Goal: Task Accomplishment & Management: Use online tool/utility

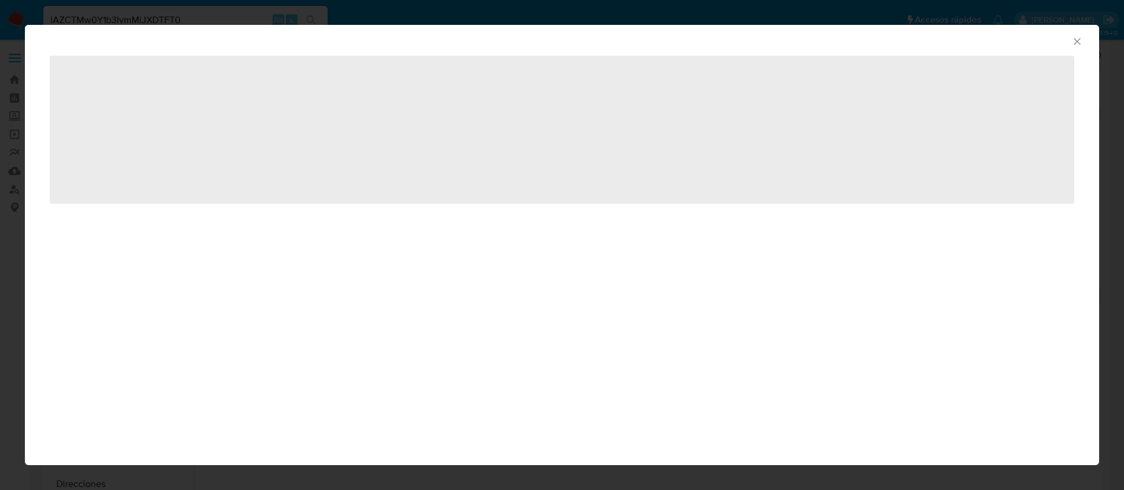
select select "10"
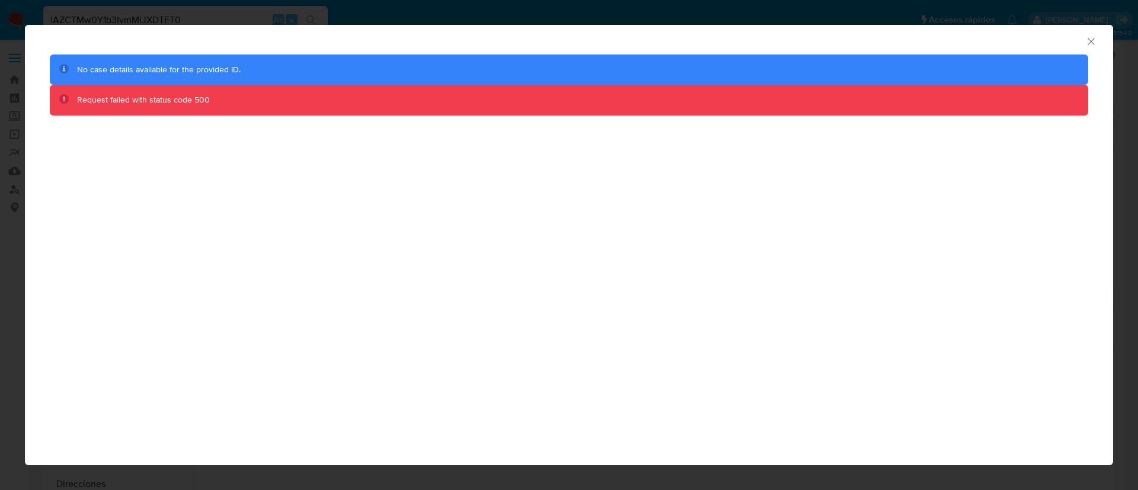
click at [236, 11] on div "AML Data Collector No case details available for the provided ID. Request faile…" at bounding box center [569, 245] width 1138 height 490
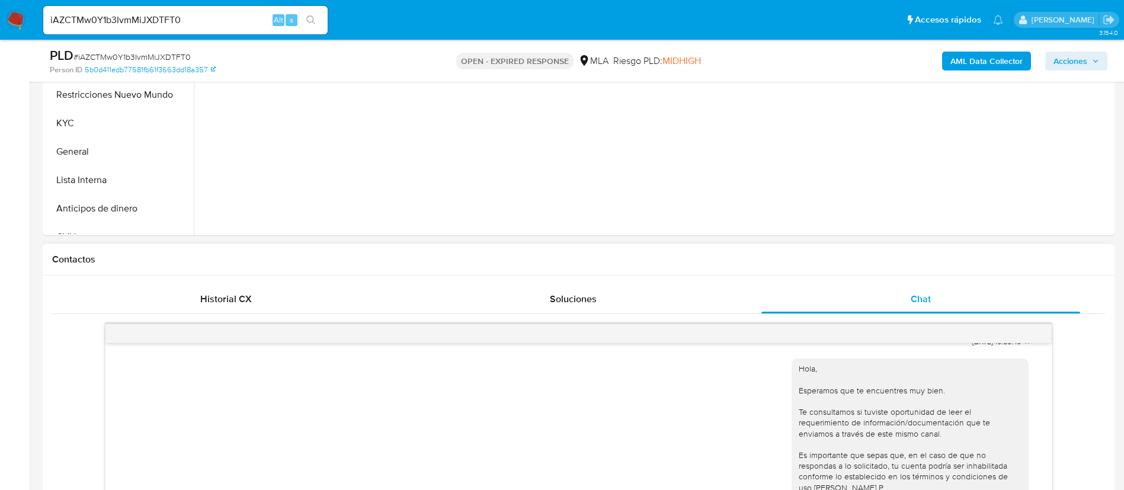
scroll to position [178, 0]
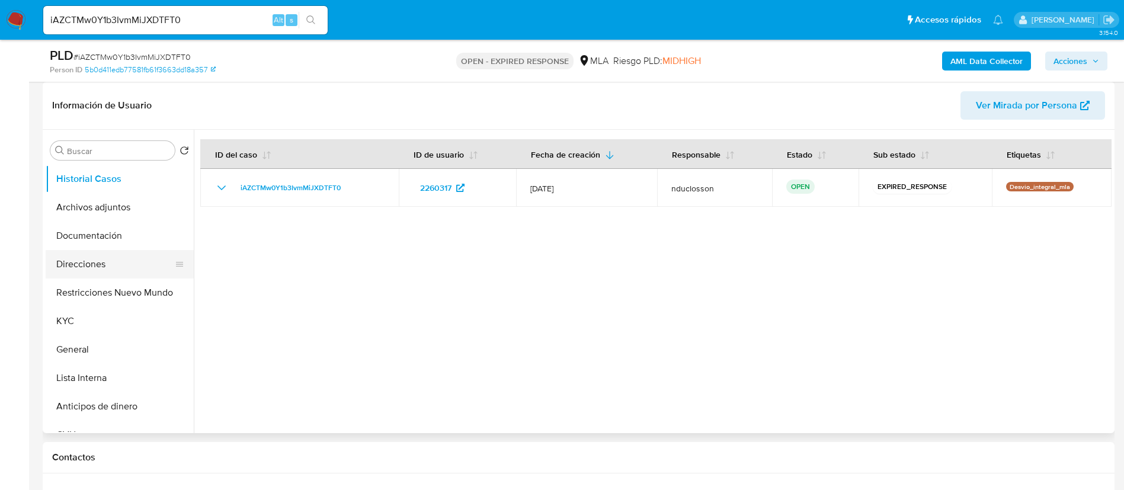
click at [85, 259] on button "Direcciones" at bounding box center [115, 264] width 139 height 28
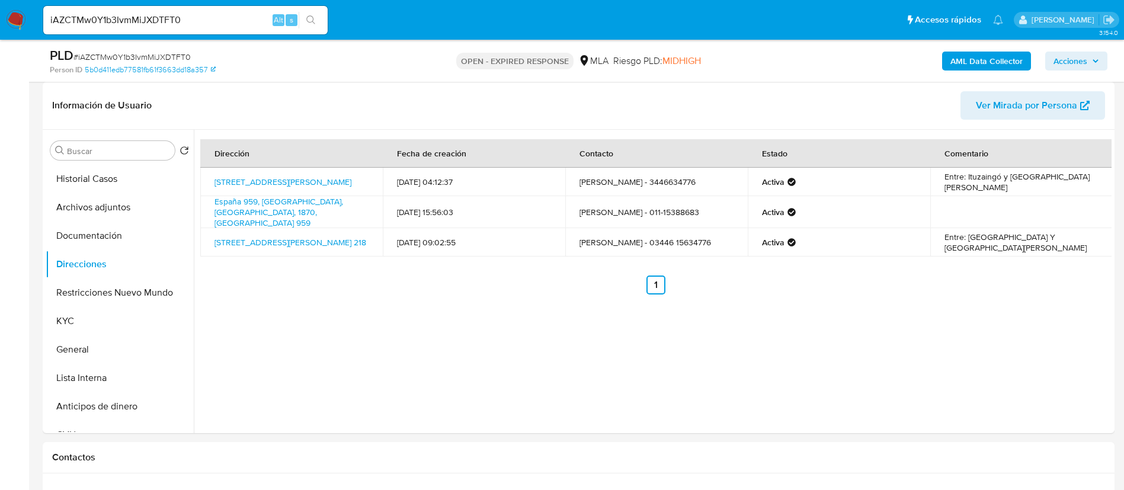
click at [126, 55] on span "# iAZCTMw0Y1b3IvmMiJXDTFT0" at bounding box center [131, 57] width 117 height 12
copy span "iAZCTMw0Y1b3IvmMiJXDTFT0"
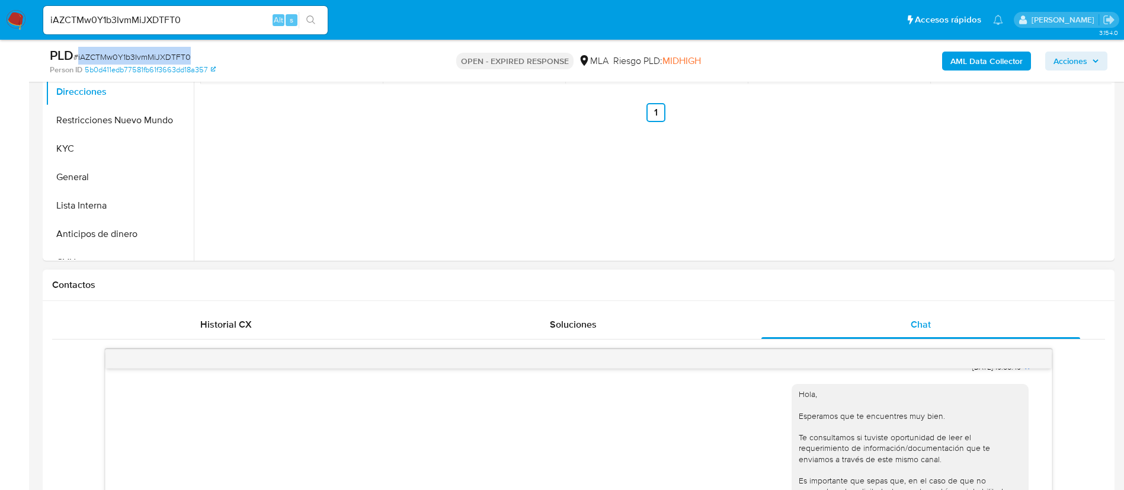
scroll to position [533, 0]
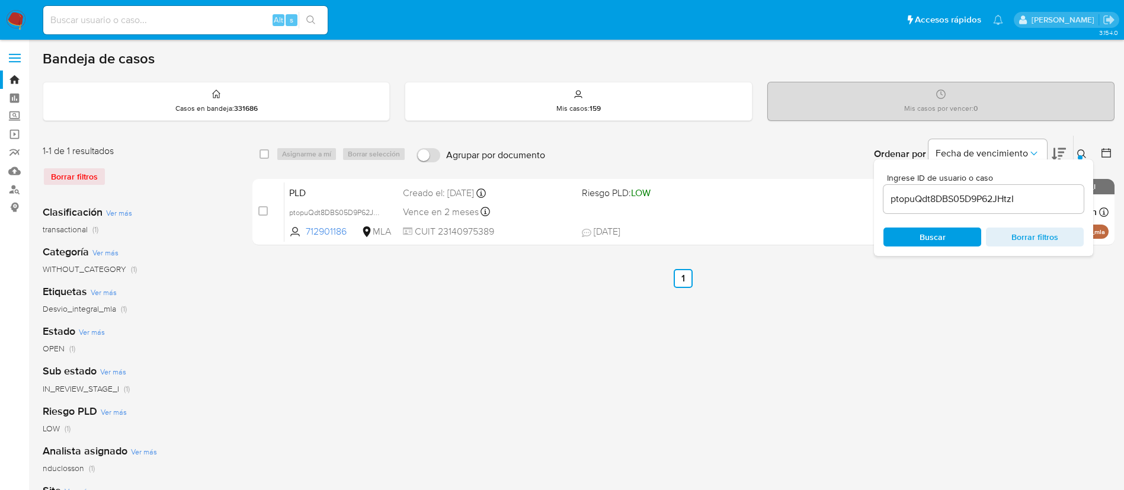
click at [911, 200] on input "ptopuQdt8DBS05D9P62JHtzI" at bounding box center [984, 198] width 200 height 15
paste input "iAZCTMw0Y1b3IvmMiJXDTFT0"
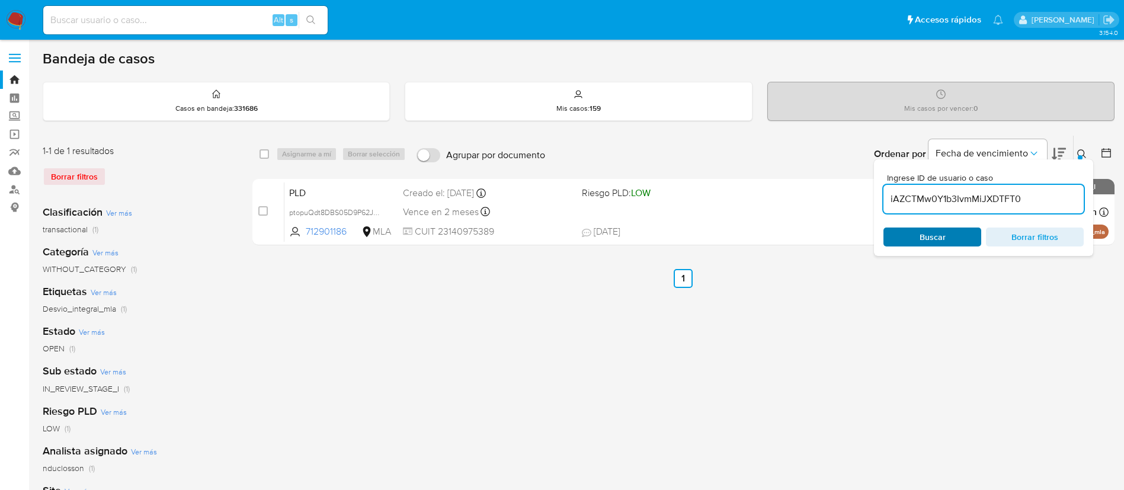
type input "iAZCTMw0Y1b3IvmMiJXDTFT0"
click at [264, 156] on input "checkbox" at bounding box center [264, 153] width 9 height 9
checkbox input "true"
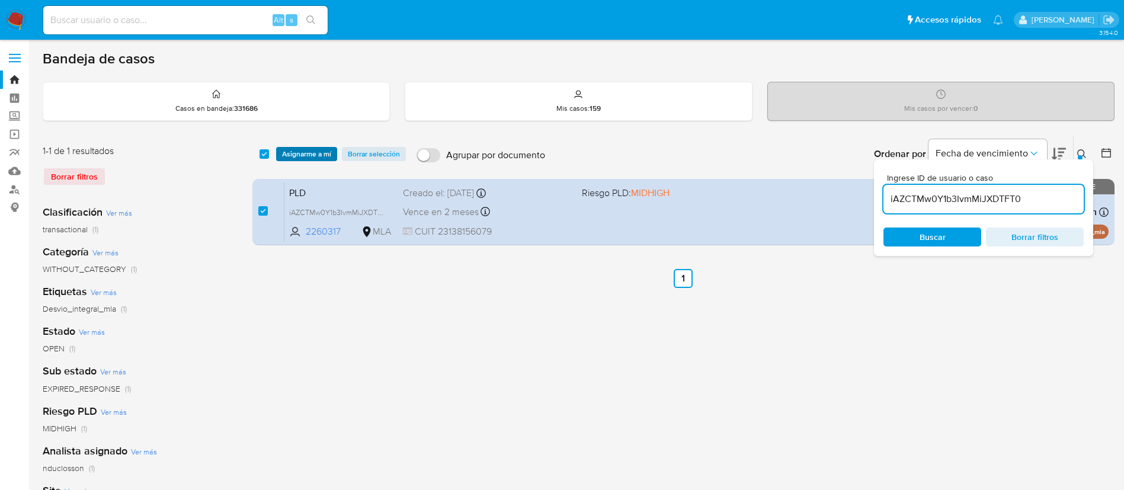
click at [311, 159] on span "Asignarme a mí" at bounding box center [306, 154] width 49 height 12
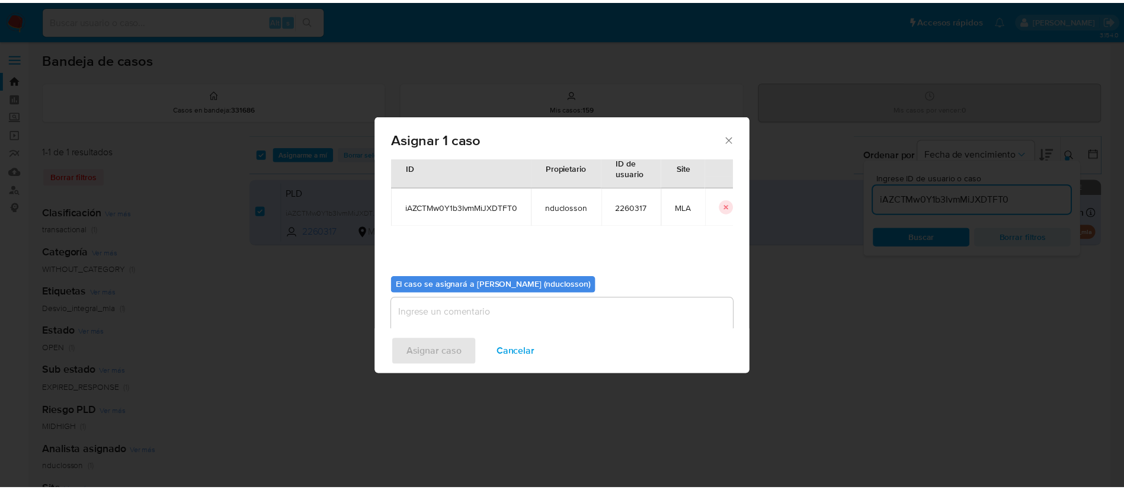
scroll to position [62, 0]
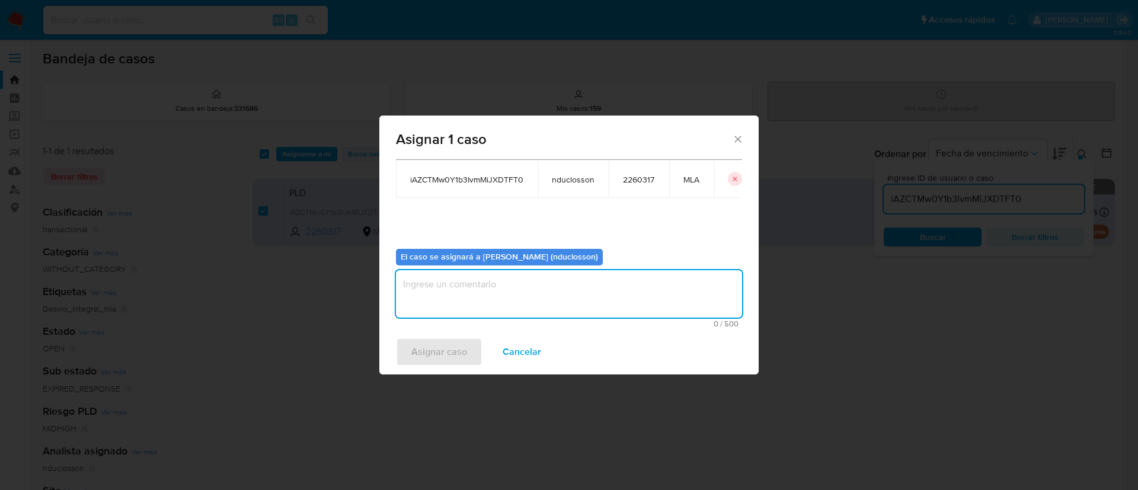
click at [496, 303] on textarea "assign-modal" at bounding box center [569, 293] width 346 height 47
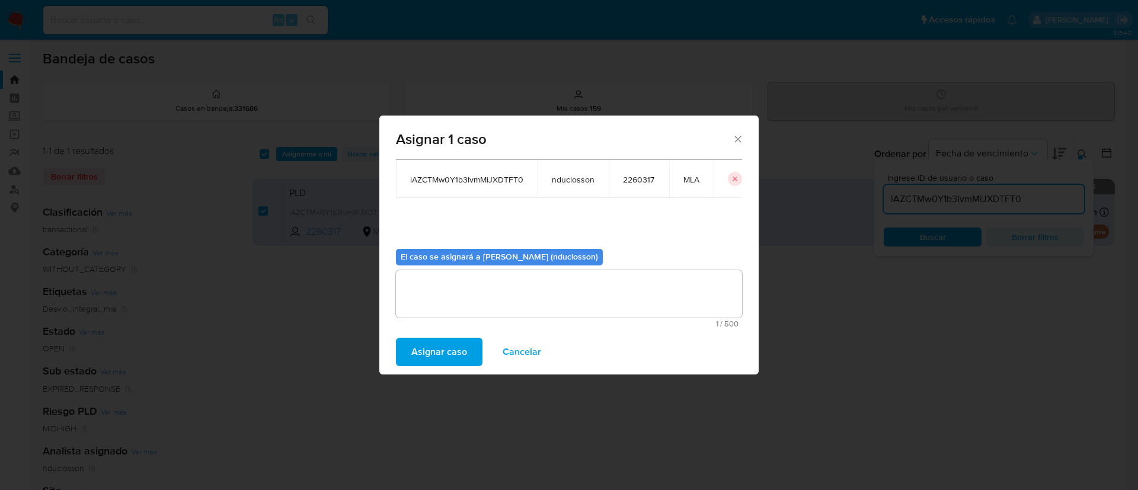
click at [455, 350] on span "Asignar caso" at bounding box center [439, 352] width 56 height 26
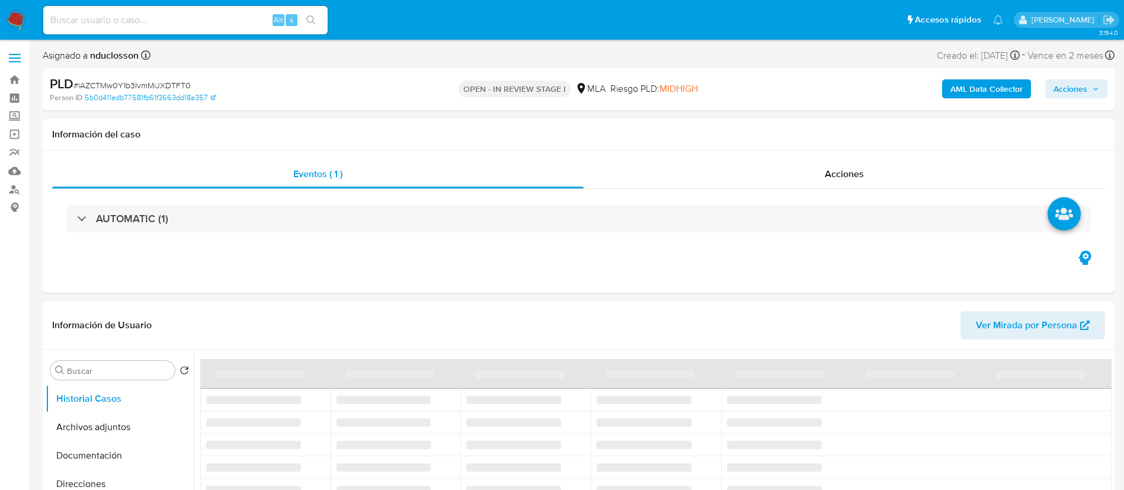
select select "10"
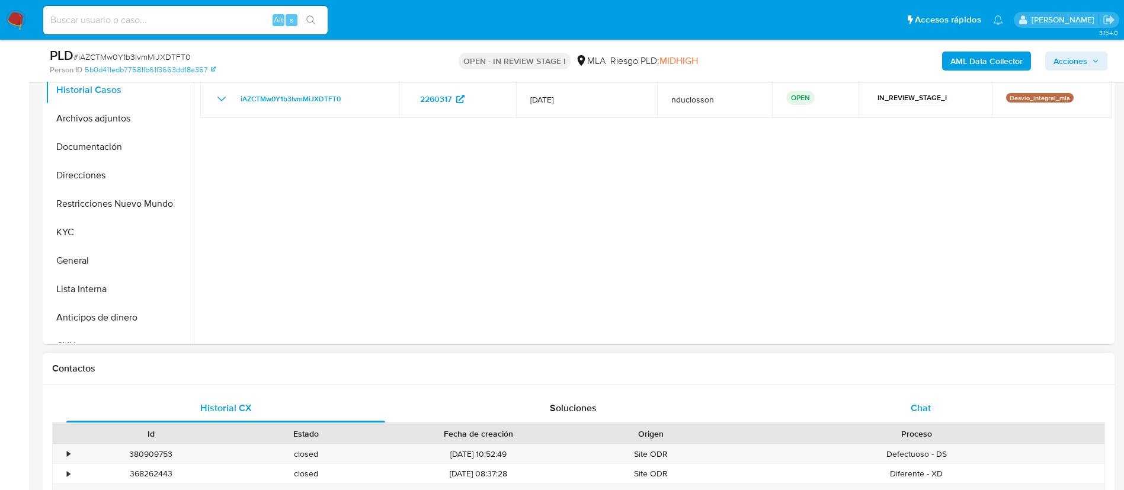
click at [911, 411] on span "Chat" at bounding box center [921, 408] width 20 height 14
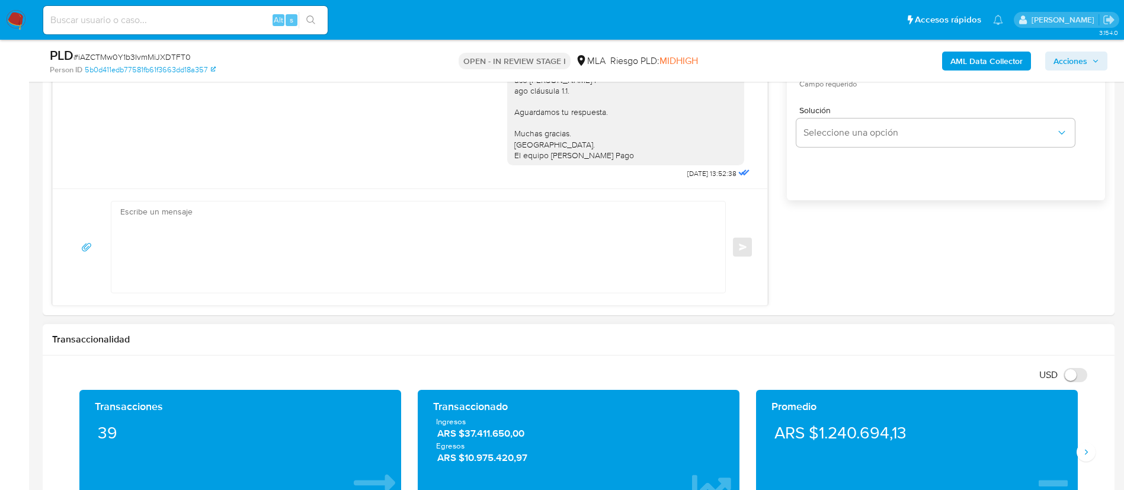
scroll to position [800, 0]
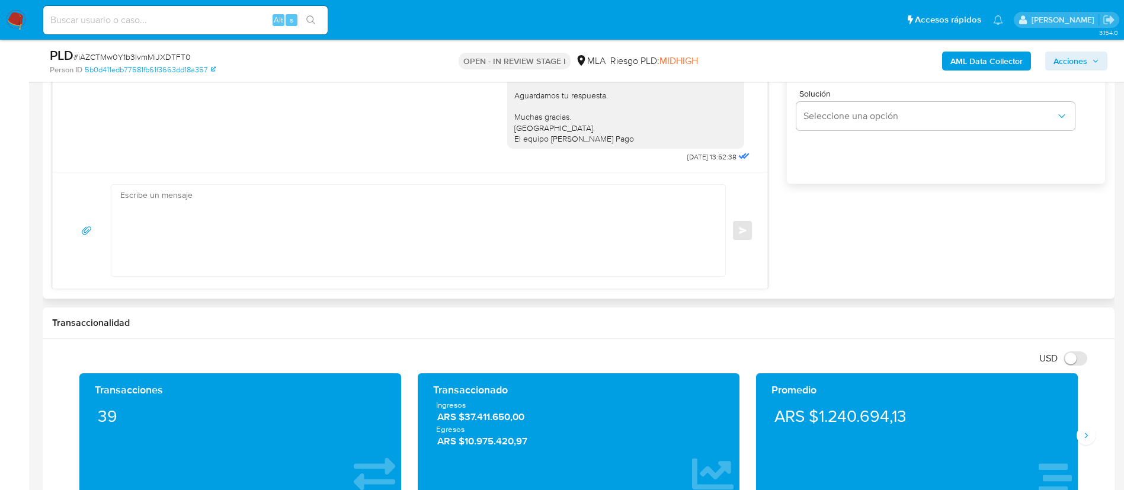
click at [396, 221] on textarea at bounding box center [415, 230] width 590 height 91
paste textarea "Hola Lazaro, En función de las operaciones registradas en tu cuenta de Mercado …"
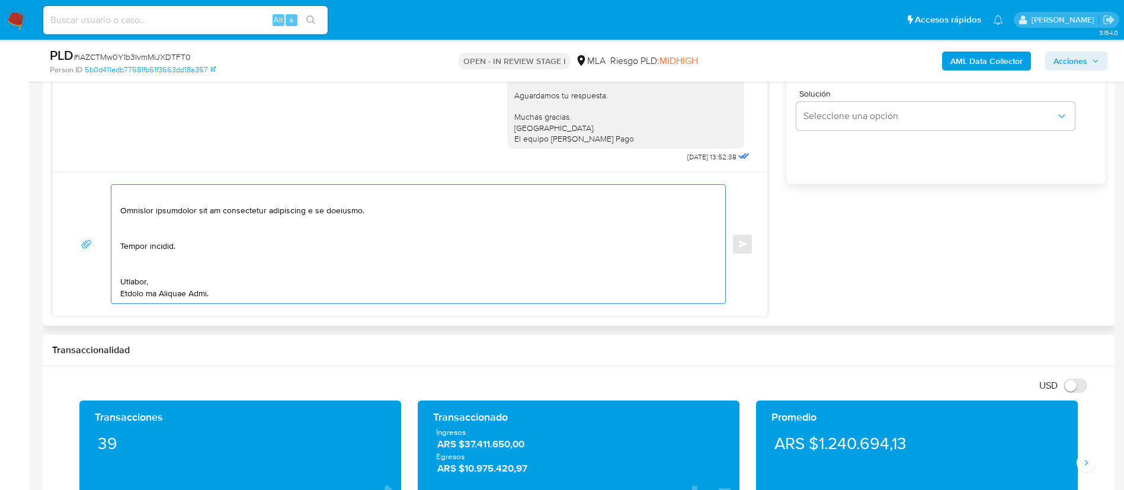
click at [159, 272] on textarea at bounding box center [415, 244] width 590 height 119
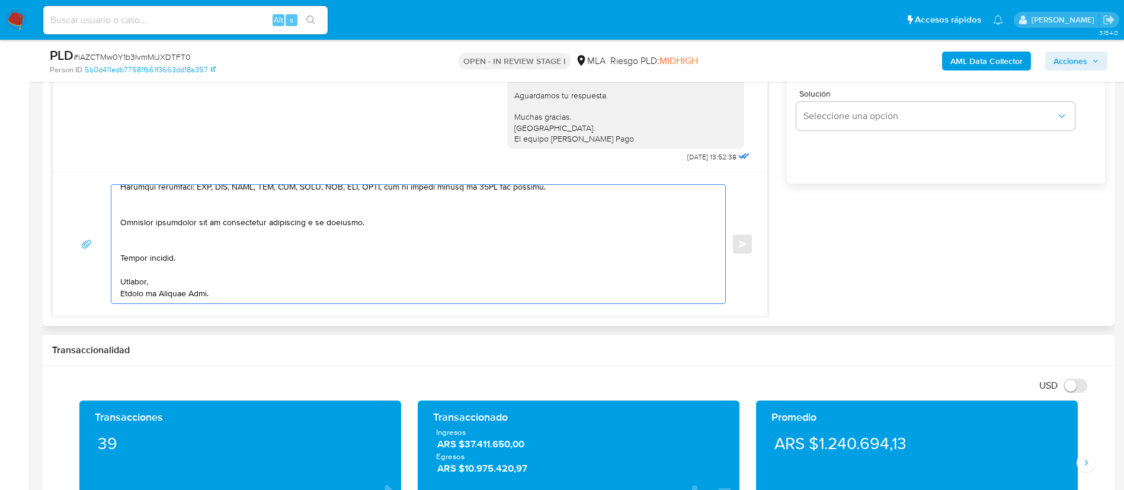
scroll to position [269, 0]
click at [139, 252] on textarea at bounding box center [415, 244] width 590 height 119
click at [140, 235] on textarea at bounding box center [415, 244] width 590 height 119
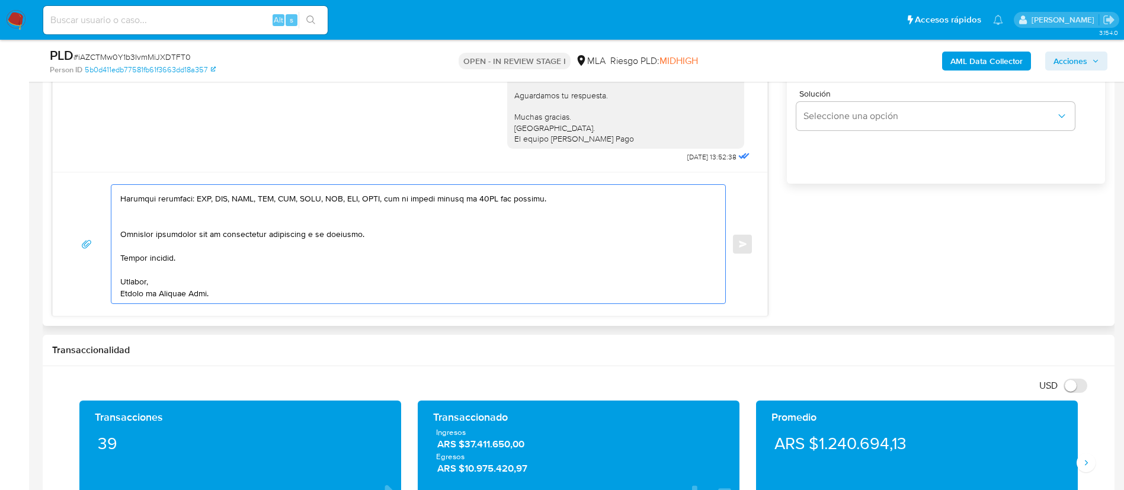
click at [139, 222] on textarea at bounding box center [415, 244] width 590 height 119
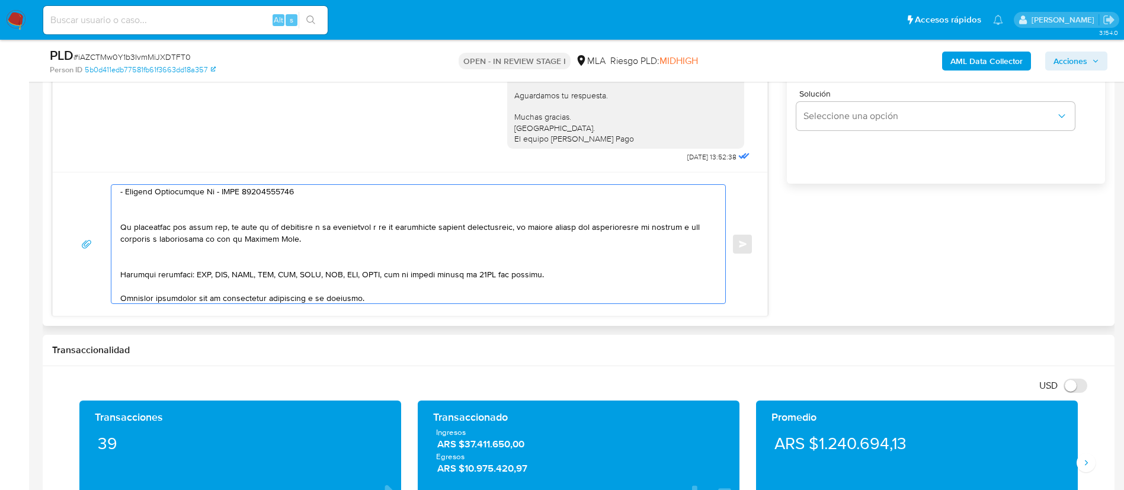
scroll to position [156, 0]
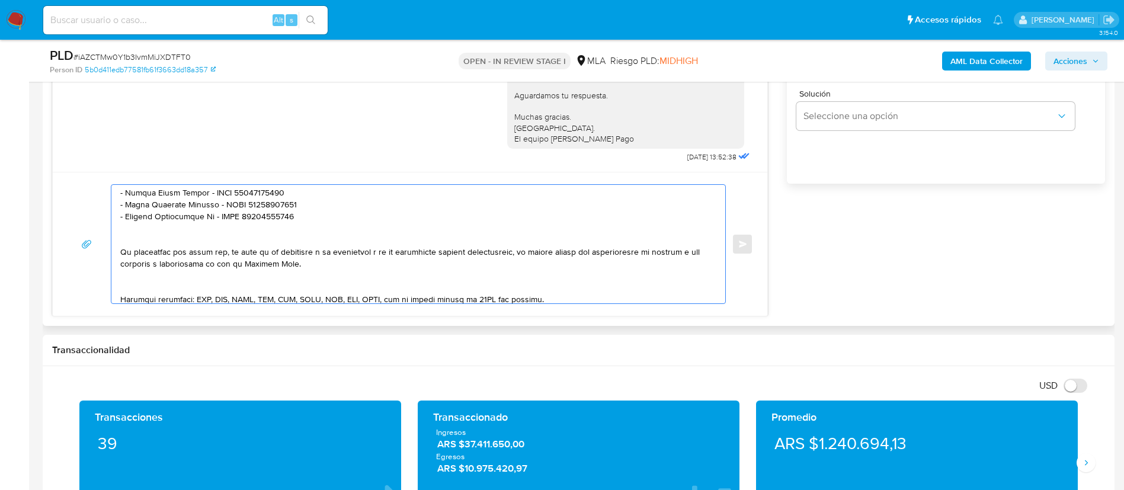
click at [142, 283] on textarea at bounding box center [415, 244] width 590 height 119
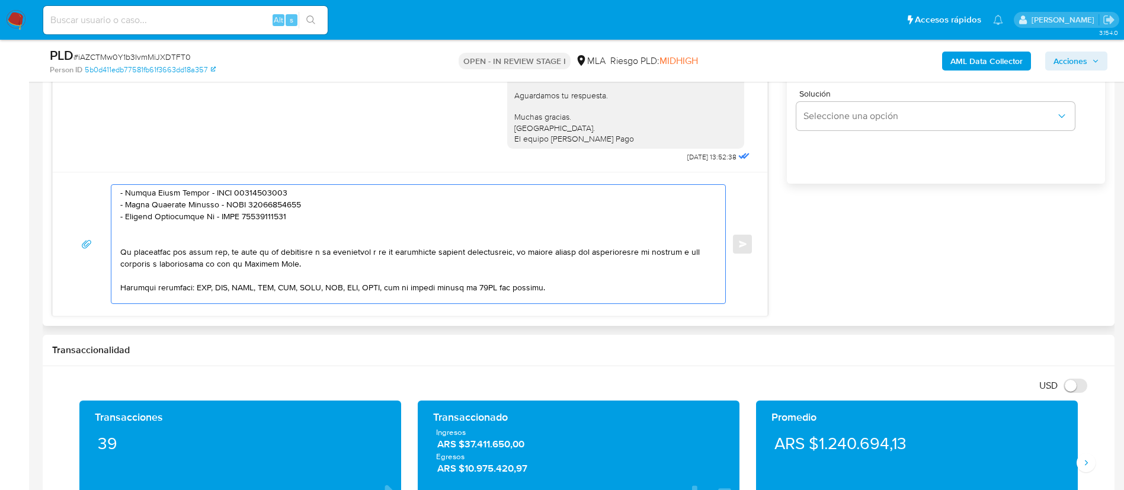
click at [137, 235] on textarea at bounding box center [415, 244] width 590 height 119
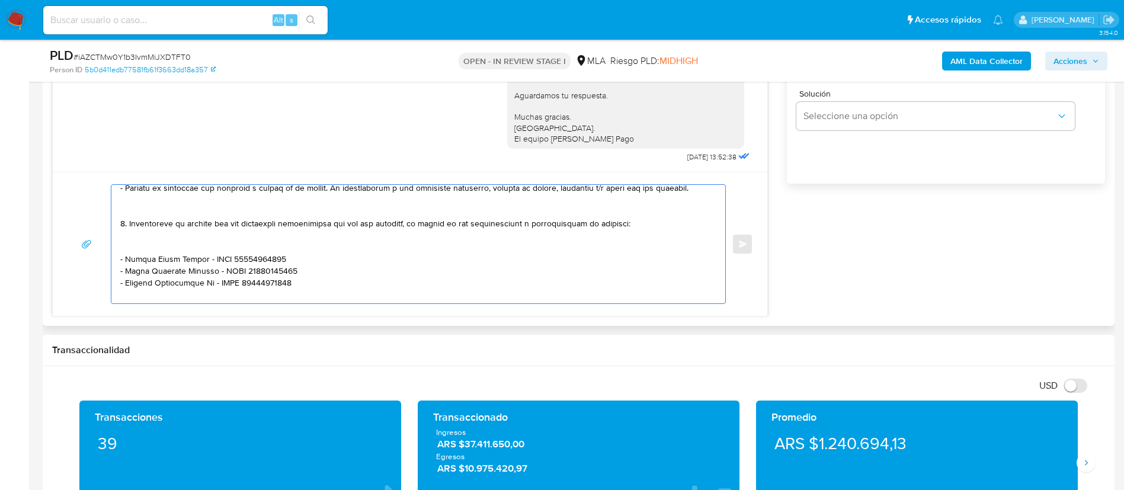
scroll to position [68, 0]
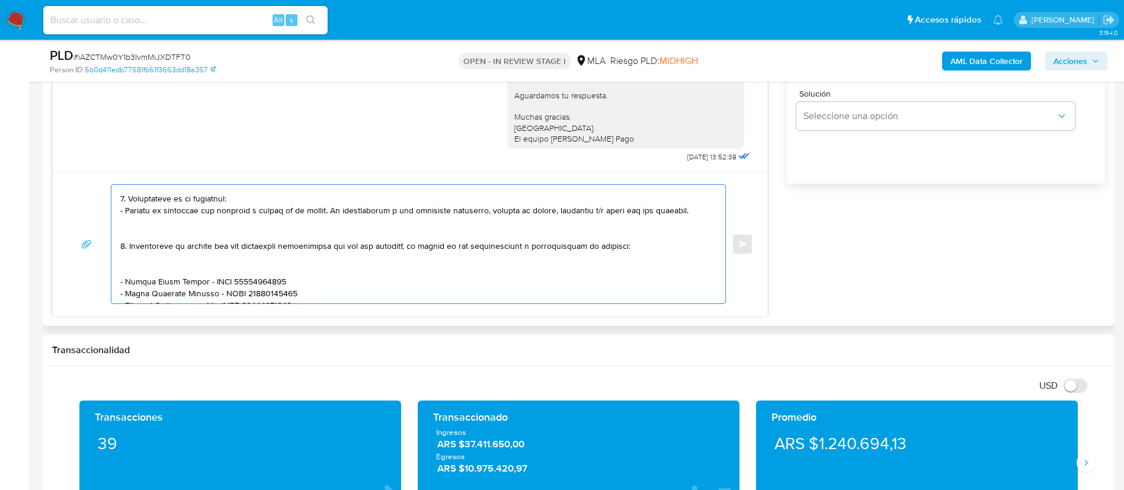
click at [131, 268] on textarea at bounding box center [415, 244] width 590 height 119
click at [137, 222] on textarea at bounding box center [415, 244] width 590 height 119
click at [138, 228] on textarea at bounding box center [415, 244] width 590 height 119
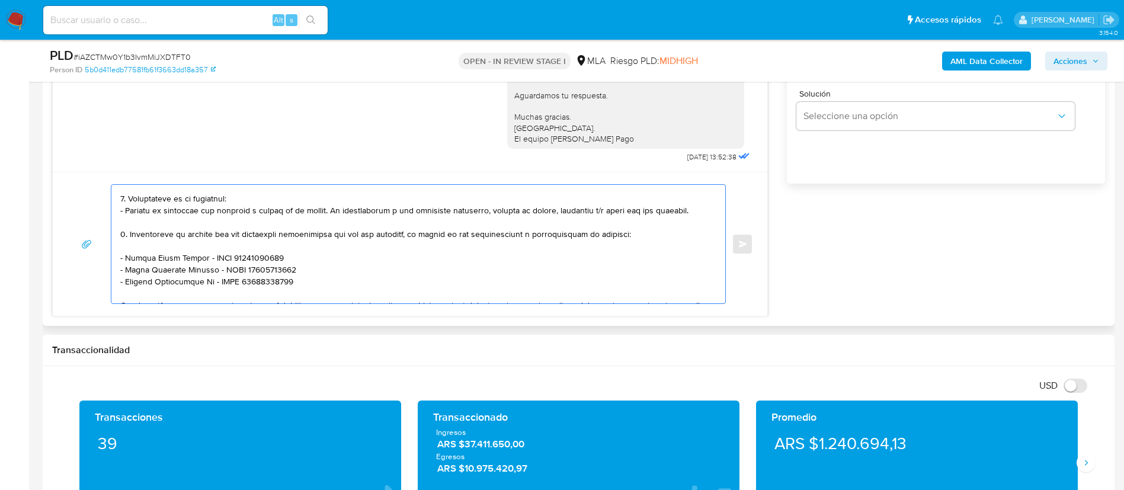
scroll to position [0, 0]
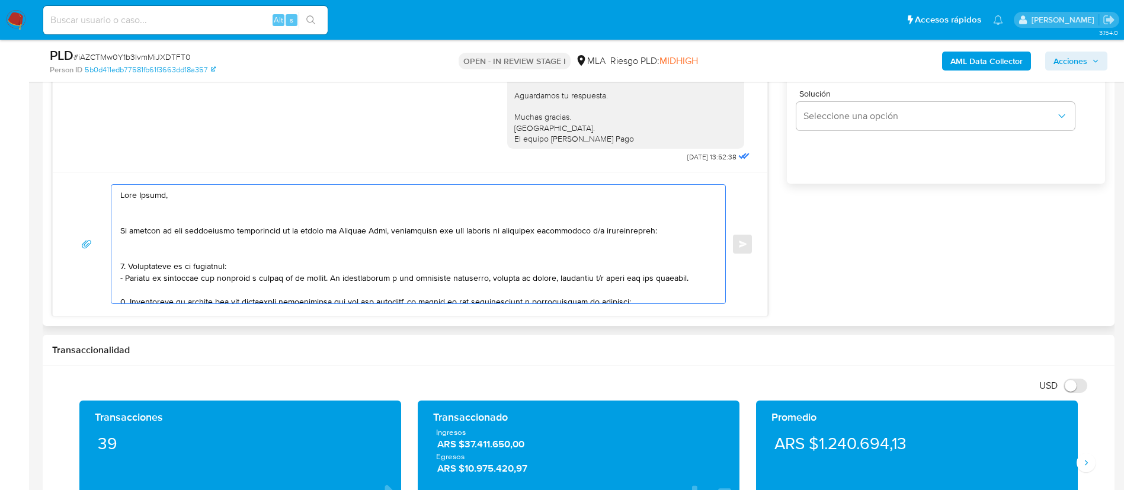
click at [135, 249] on textarea at bounding box center [415, 244] width 590 height 119
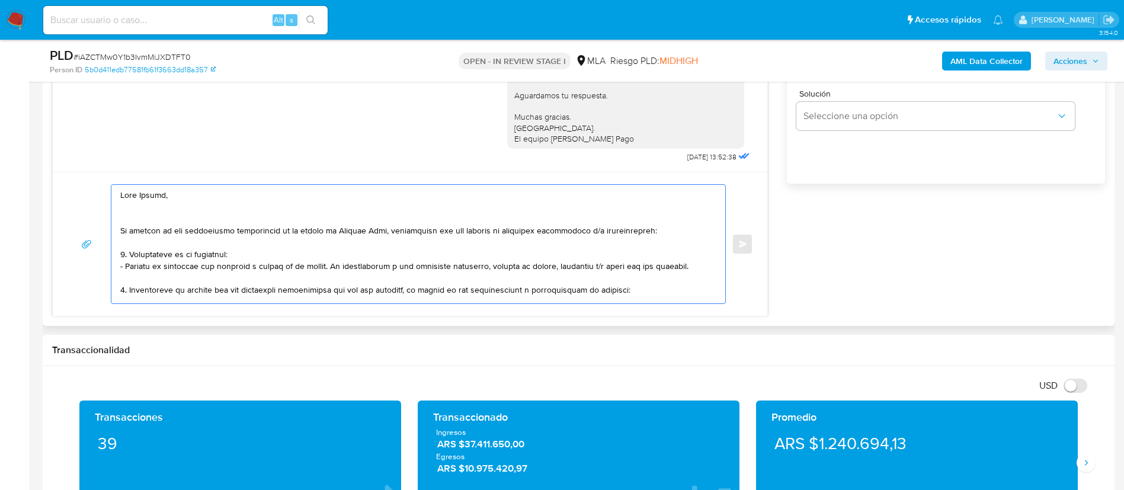
click at [139, 215] on textarea at bounding box center [415, 244] width 590 height 119
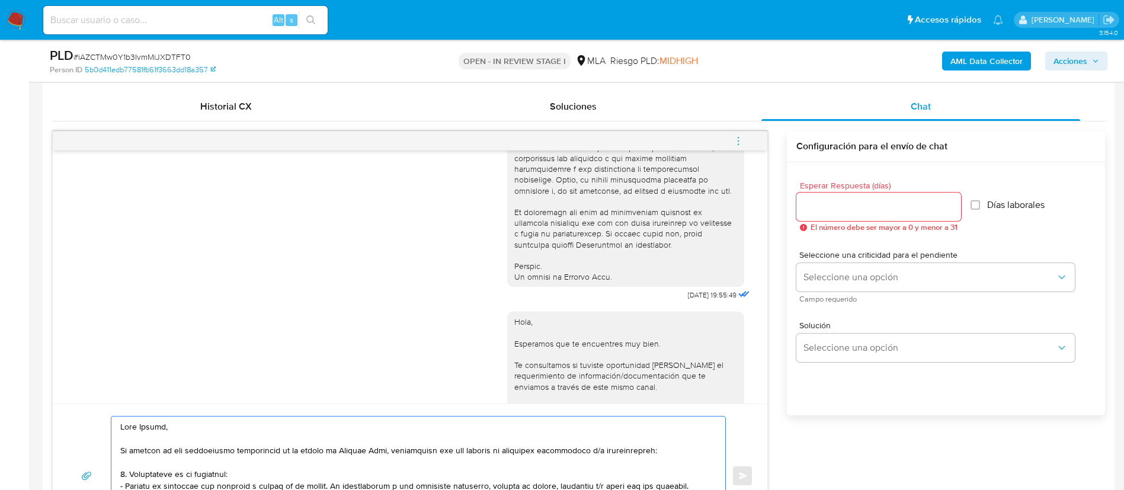
scroll to position [533, 0]
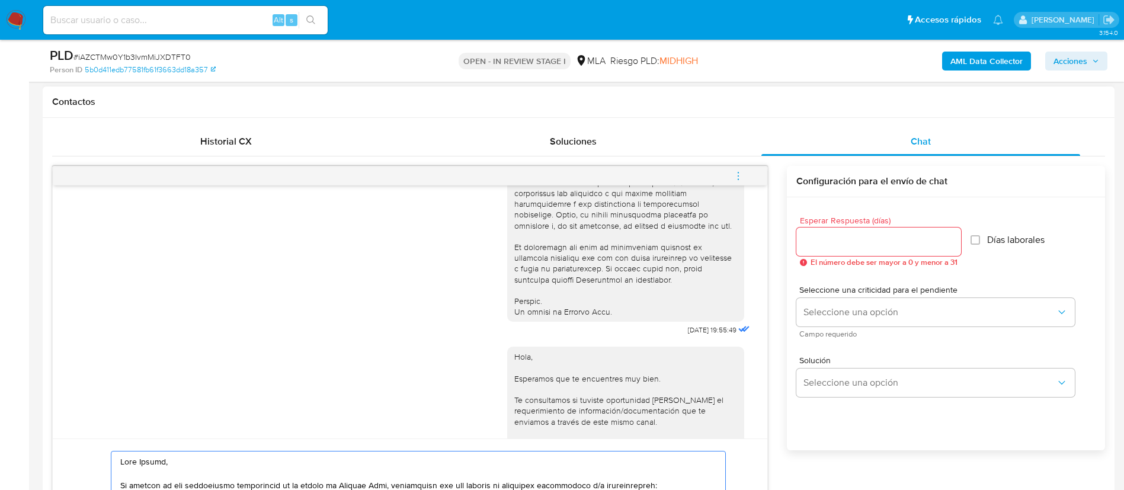
type textarea "Hola Lazaro, En función de las operaciones registradas en tu cuenta de Mercado …"
click at [855, 244] on input "Esperar Respuesta (días)" at bounding box center [878, 241] width 165 height 15
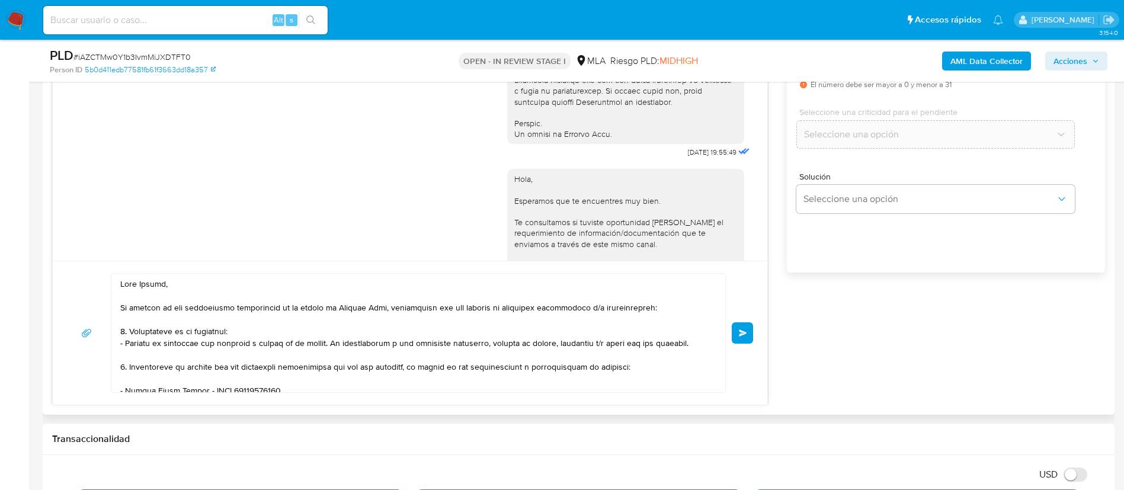
type input "0"
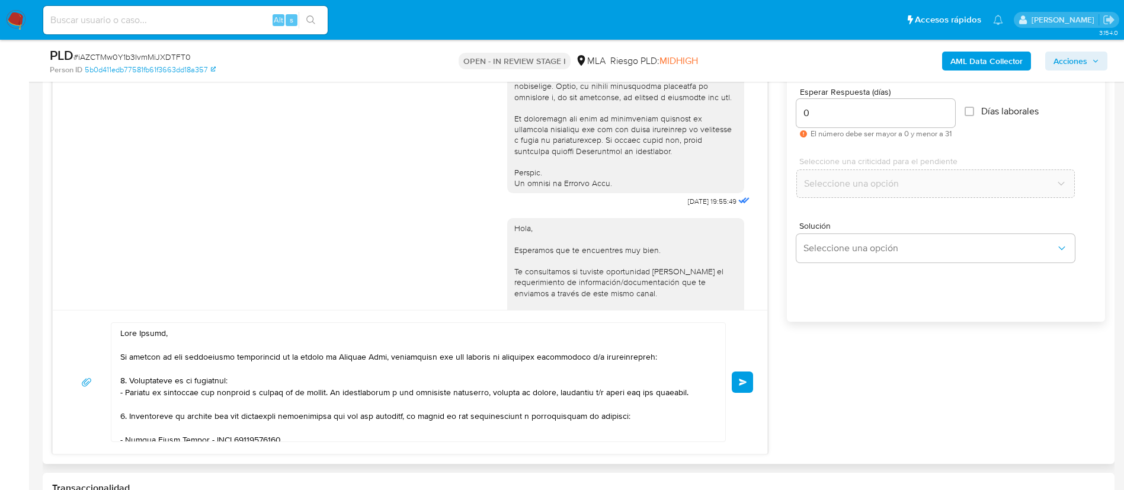
scroll to position [622, 0]
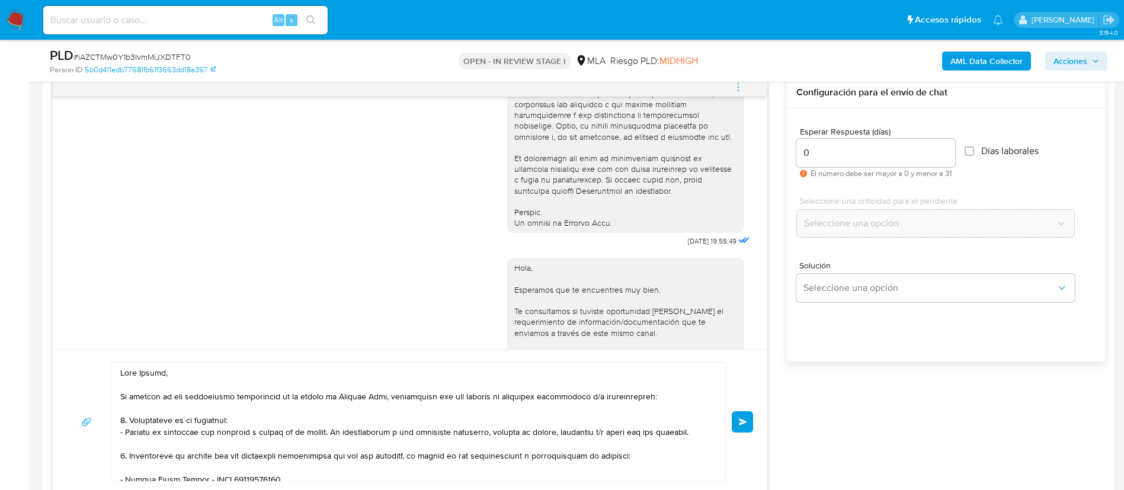
click at [837, 165] on div "0" at bounding box center [875, 153] width 159 height 28
click at [830, 160] on input "0" at bounding box center [875, 152] width 159 height 15
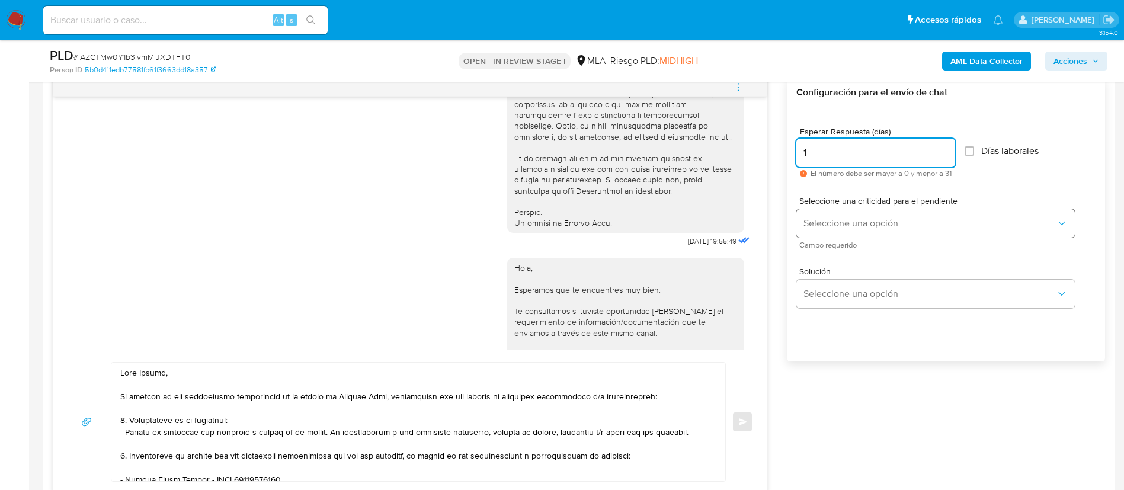
type input "1"
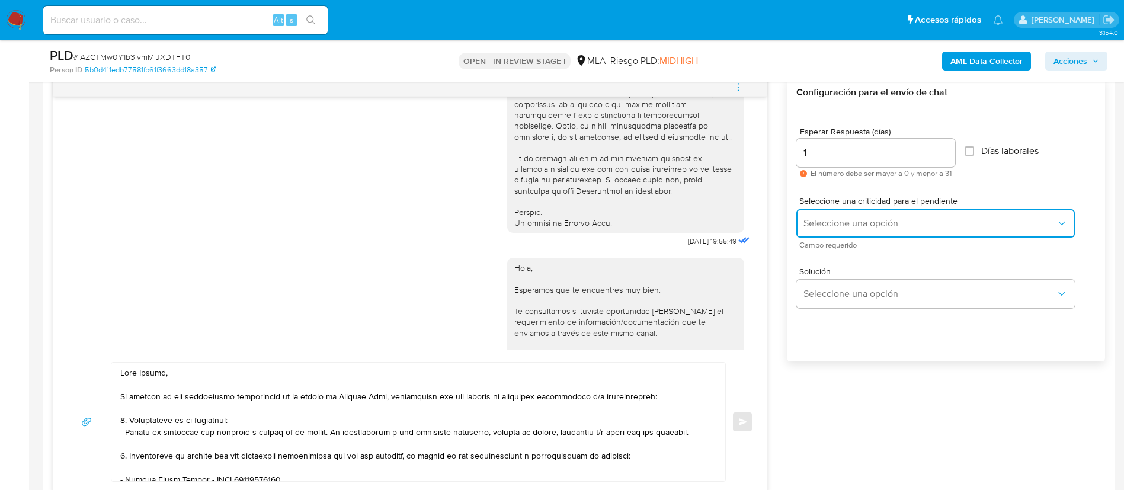
click at [843, 215] on button "Seleccione una opción" at bounding box center [935, 223] width 279 height 28
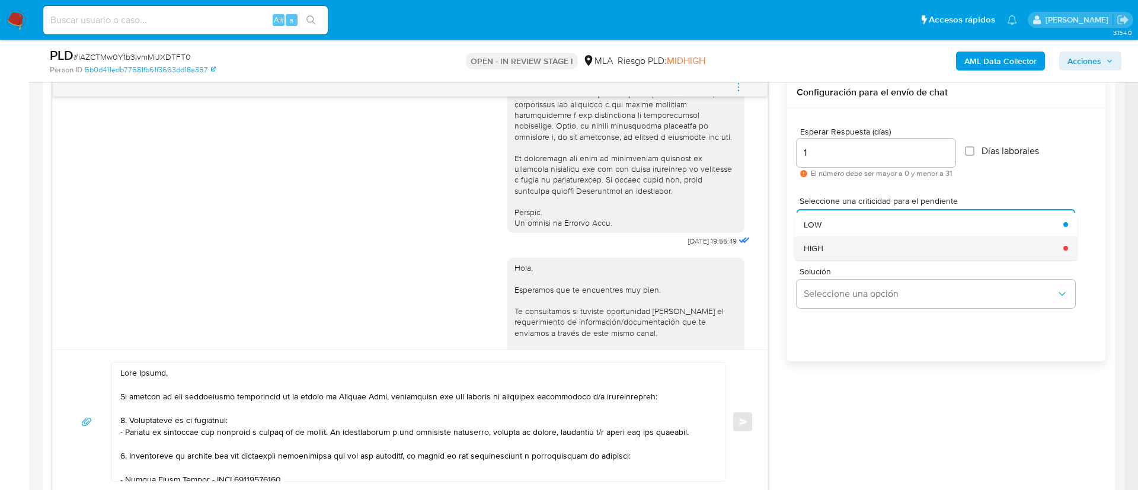
click at [833, 250] on div "HIGH" at bounding box center [930, 248] width 252 height 24
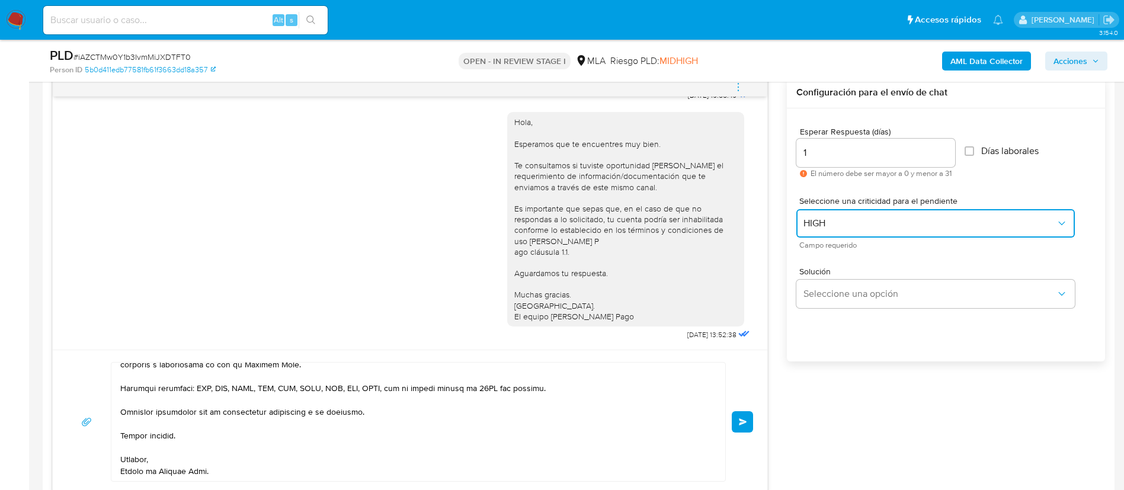
scroll to position [711, 0]
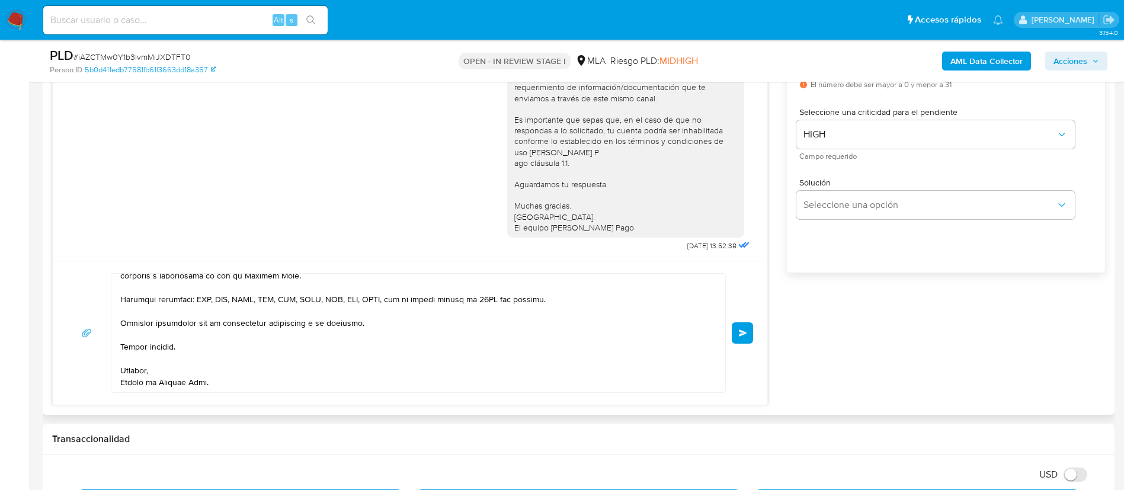
click at [741, 333] on span "Enviar" at bounding box center [743, 332] width 8 height 7
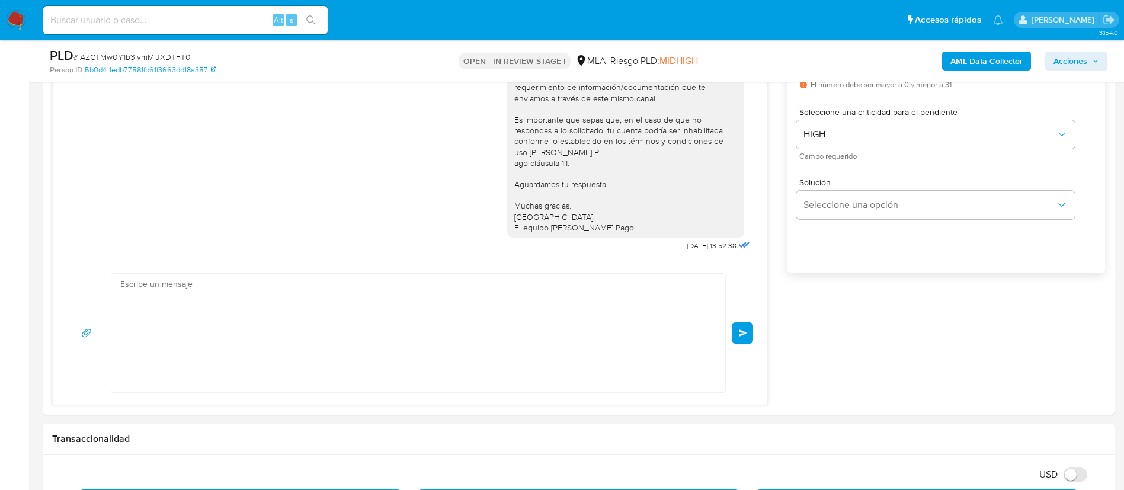
scroll to position [1080, 0]
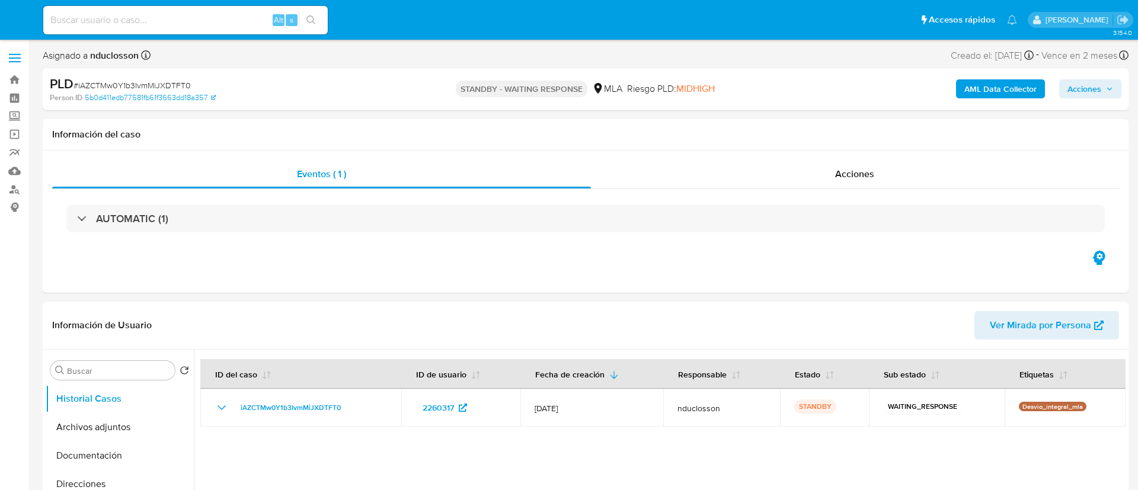
select select "10"
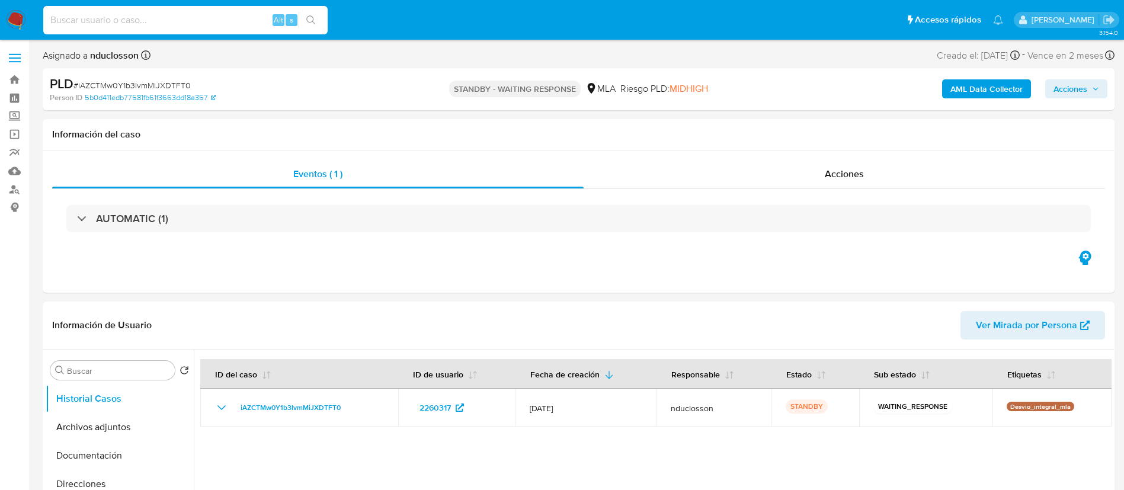
click at [106, 12] on input at bounding box center [185, 19] width 284 height 15
paste input "4DMdOyAAu0TNHR8Vgu5W2B2Y"
type input "4DMdOyAAu0TNHR8Vgu5W2B2Y"
click at [307, 17] on icon "search-icon" at bounding box center [310, 19] width 9 height 9
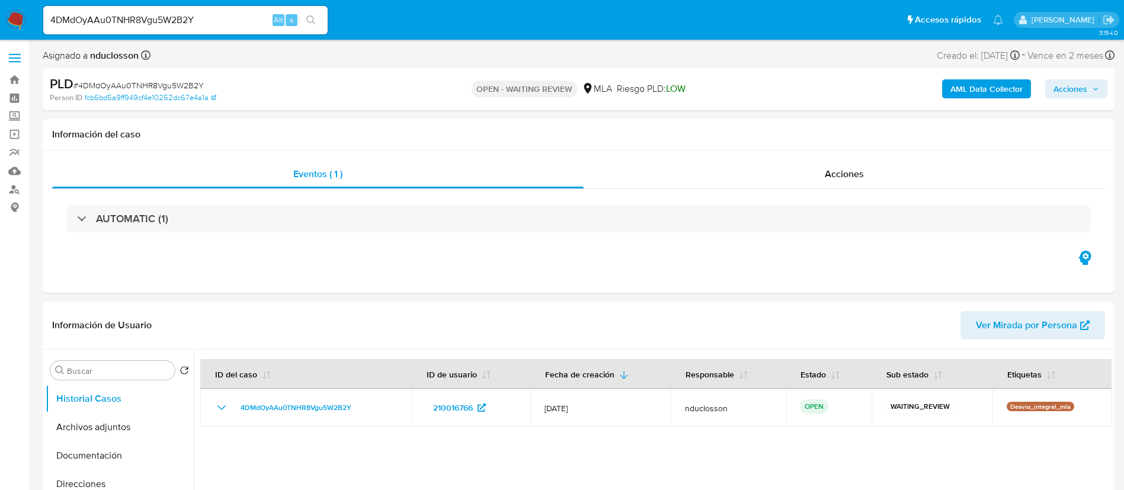
select select "10"
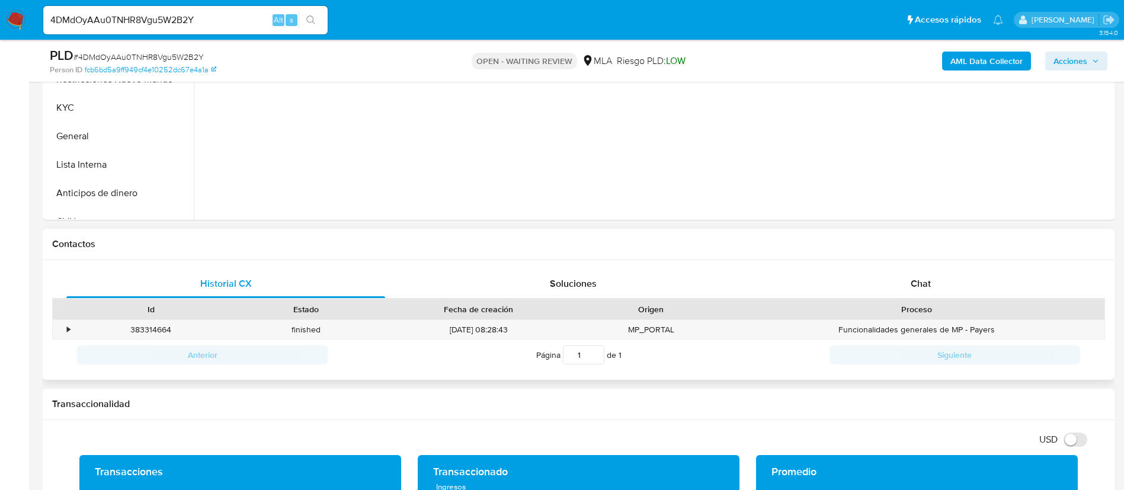
scroll to position [444, 0]
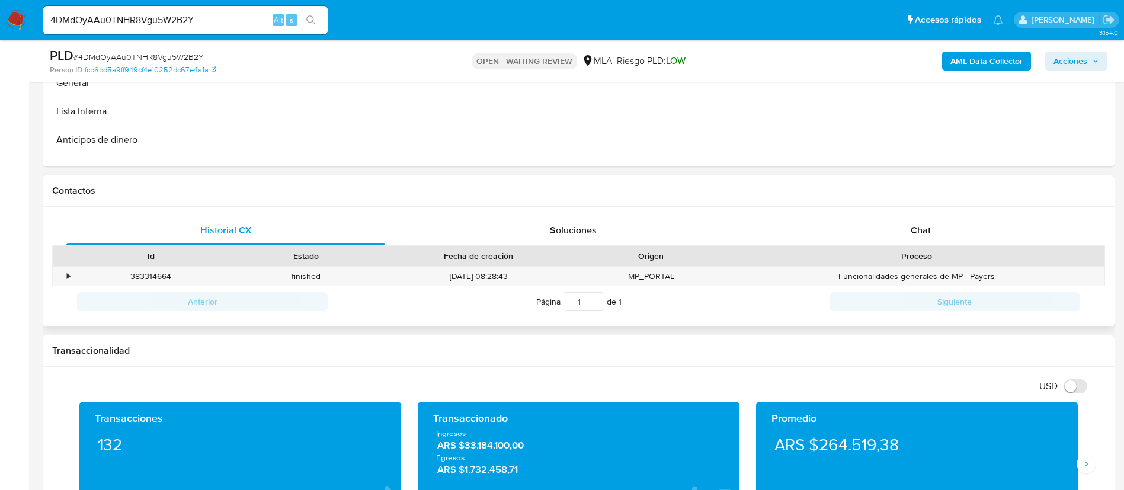
click at [923, 213] on div "Historial CX Soluciones Chat Id Estado Fecha de creación Origen Proceso • 38331…" at bounding box center [579, 267] width 1072 height 120
click at [922, 240] on div "Chat" at bounding box center [920, 230] width 319 height 28
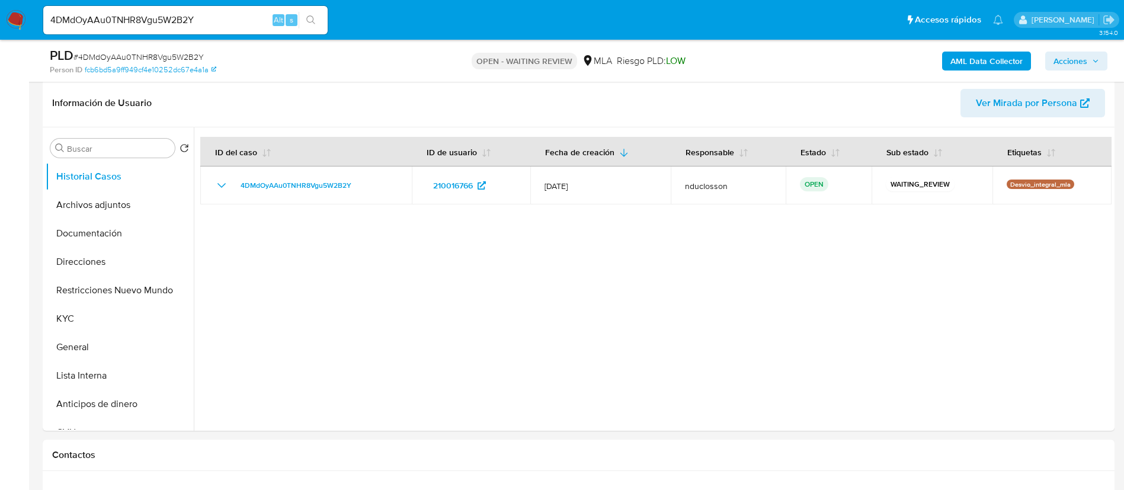
scroll to position [178, 0]
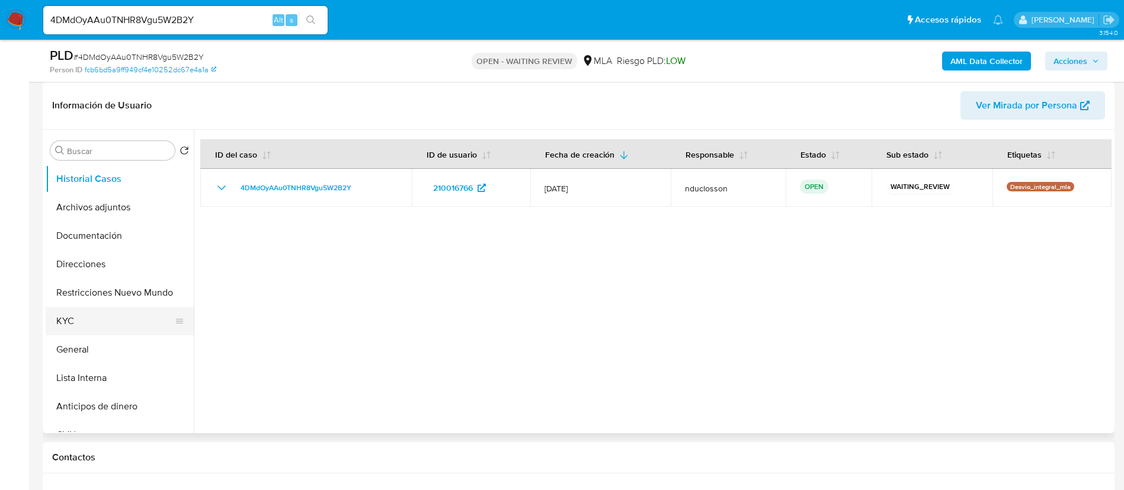
click at [84, 321] on button "KYC" at bounding box center [115, 321] width 139 height 28
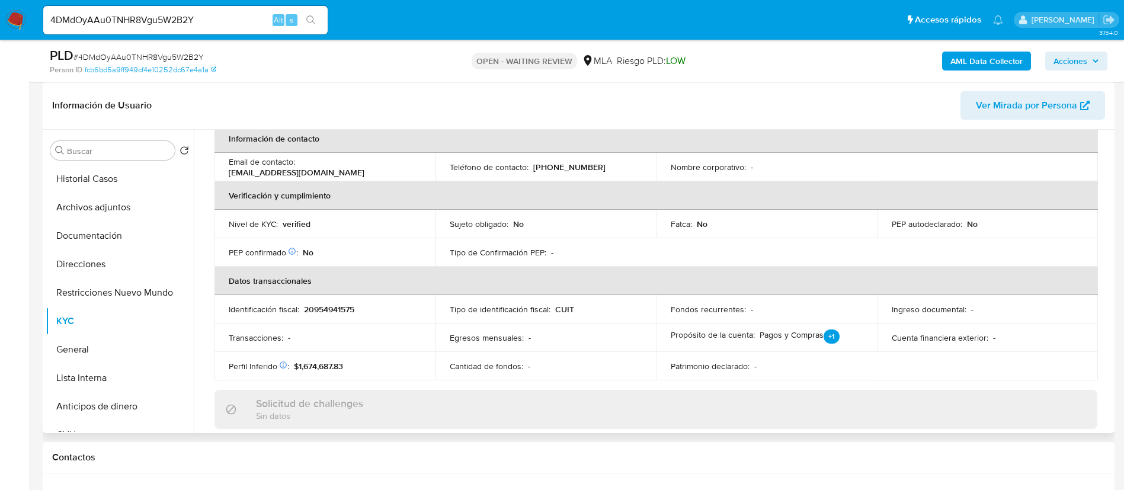
scroll to position [169, 0]
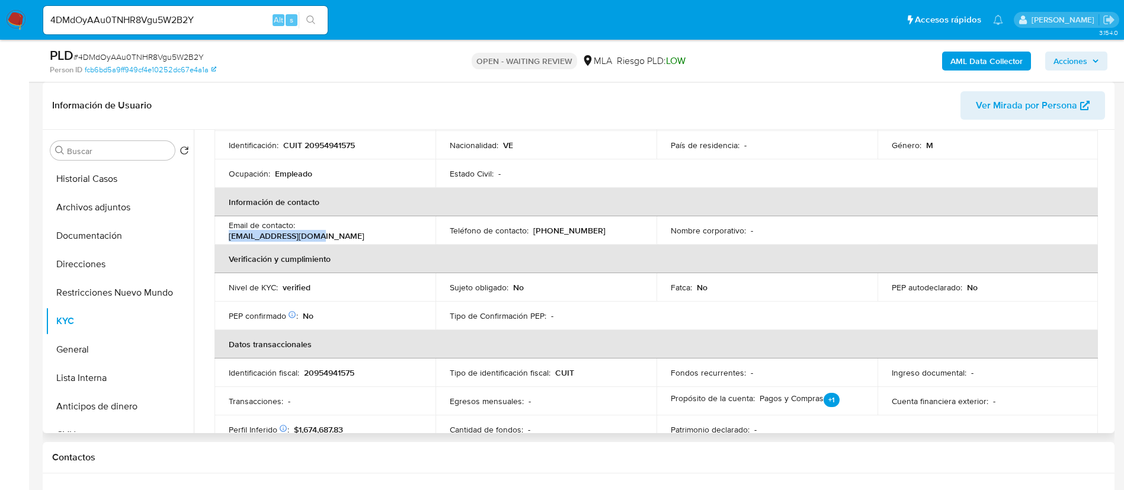
drag, startPoint x: 391, startPoint y: 231, endPoint x: 300, endPoint y: 230, distance: 91.3
click at [300, 230] on div "Email de contacto : [EMAIL_ADDRESS][DOMAIN_NAME]" at bounding box center [325, 230] width 193 height 21
copy p "[EMAIL_ADDRESS][DOMAIN_NAME]"
click at [567, 225] on p "[PHONE_NUMBER]" at bounding box center [569, 230] width 72 height 11
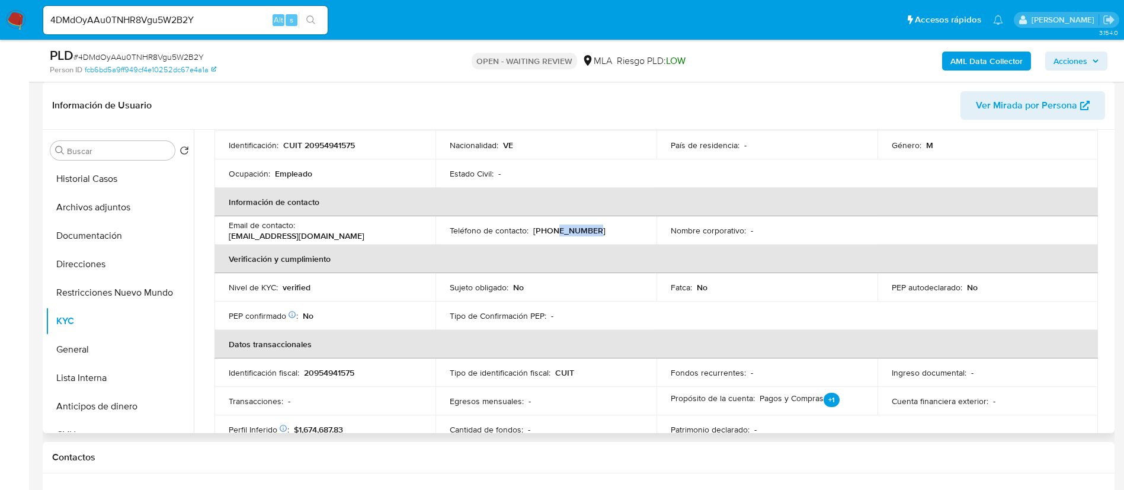
copy p "24557223"
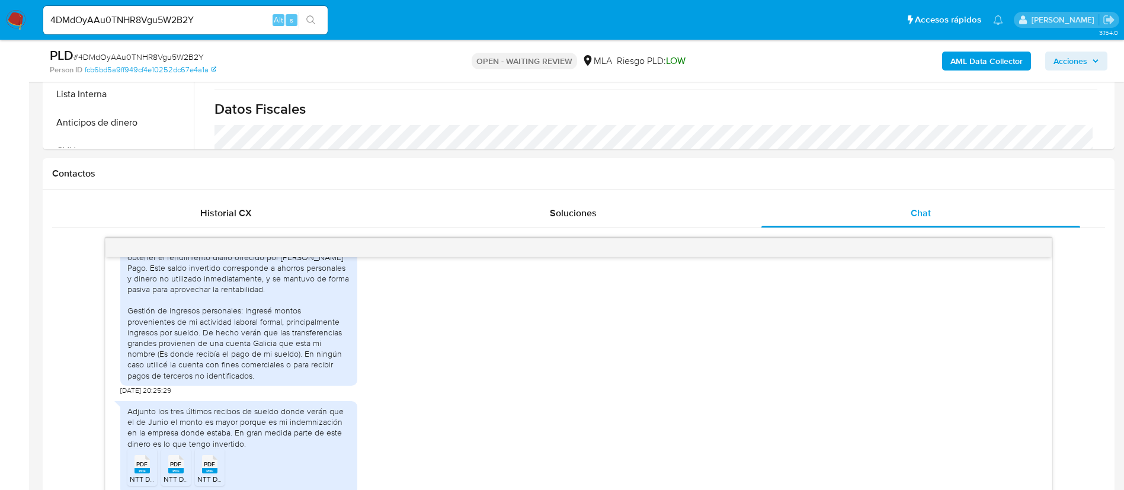
scroll to position [178, 0]
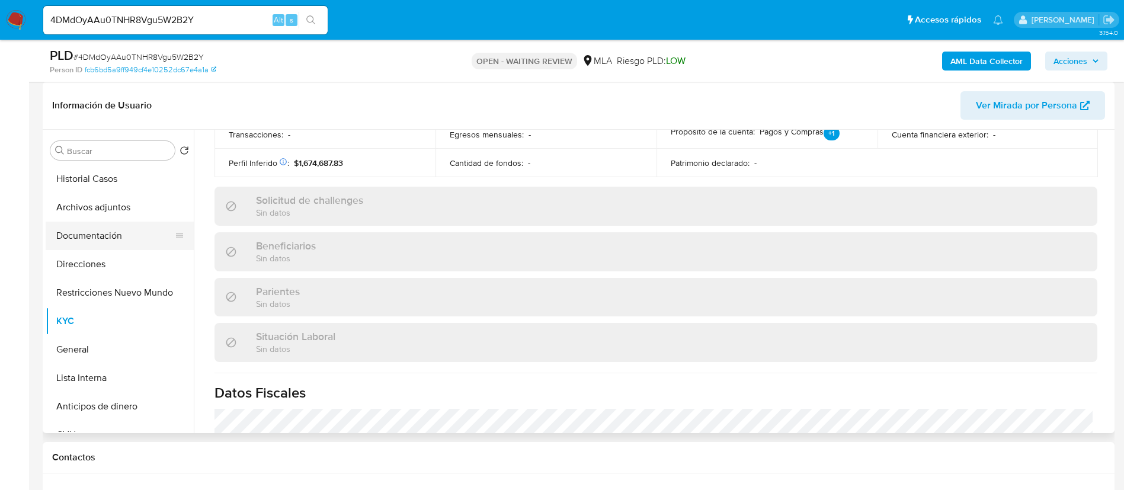
click at [94, 239] on button "Documentación" at bounding box center [115, 236] width 139 height 28
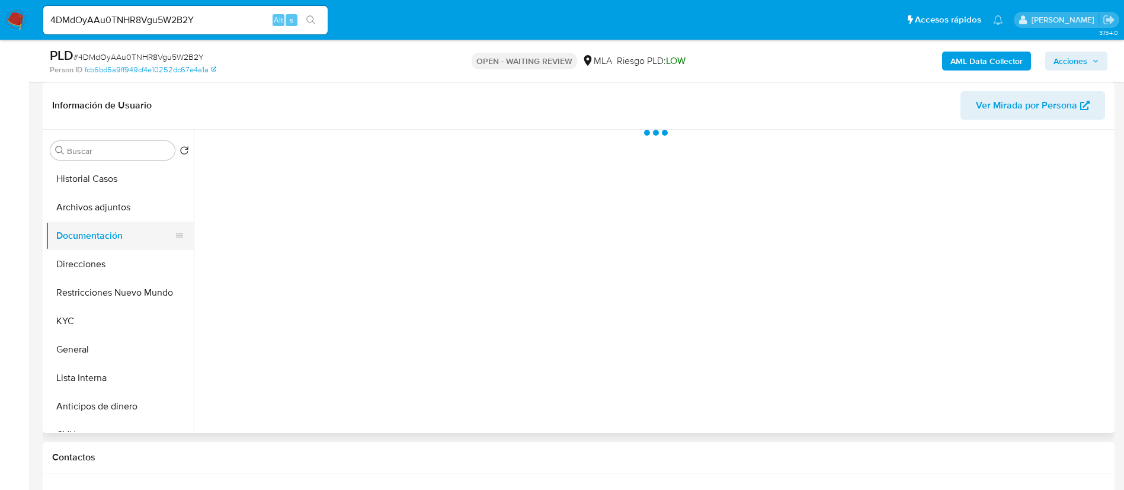
scroll to position [0, 0]
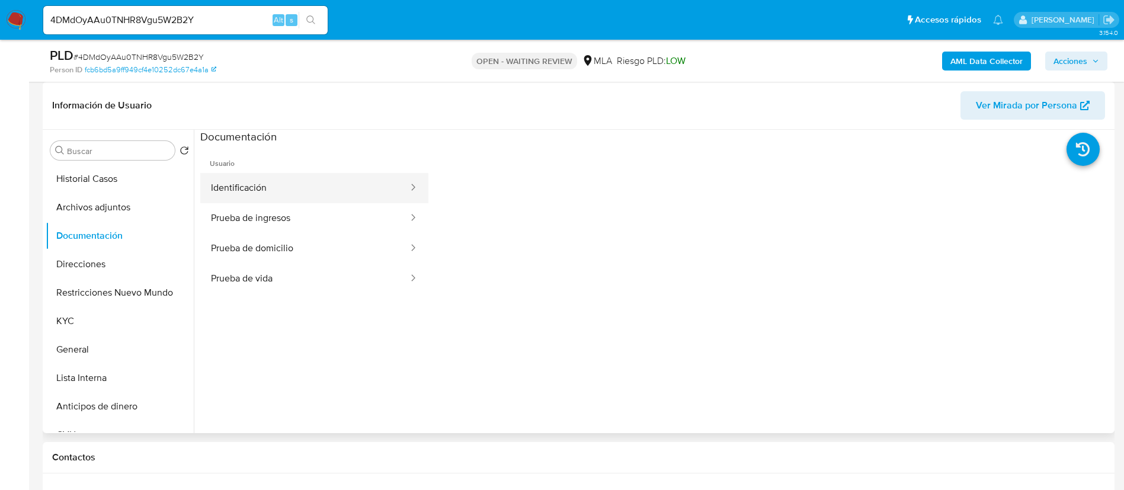
click at [292, 195] on button "Identificación" at bounding box center [304, 188] width 209 height 30
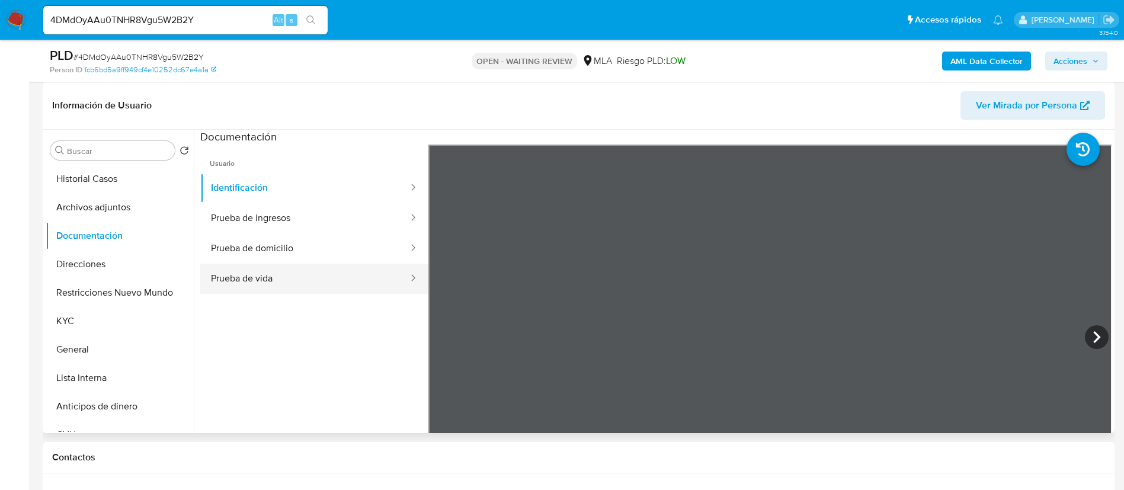
click at [292, 267] on button "Prueba de vida" at bounding box center [304, 279] width 209 height 30
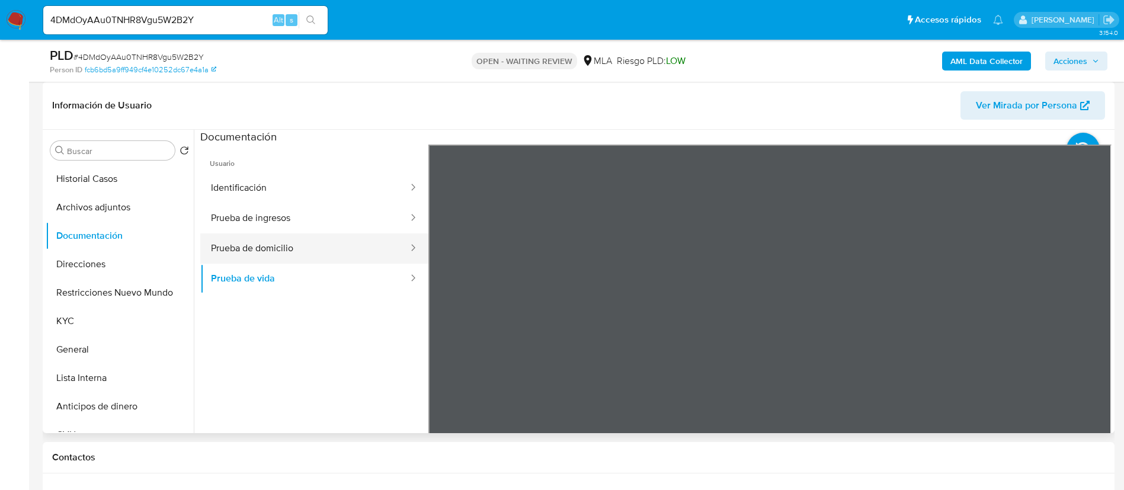
click at [319, 248] on button "Prueba de domicilio" at bounding box center [304, 248] width 209 height 30
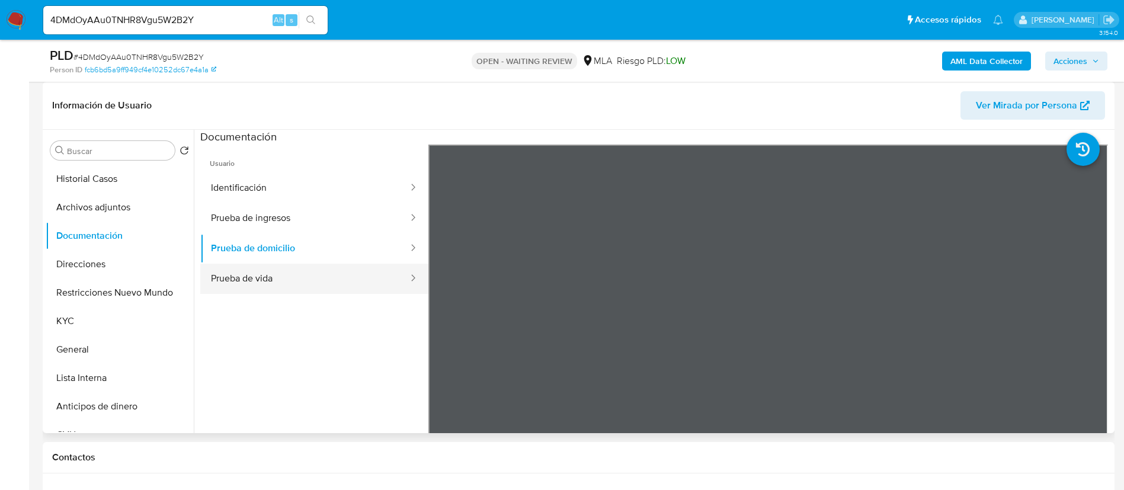
click at [357, 280] on button "Prueba de vida" at bounding box center [304, 279] width 209 height 30
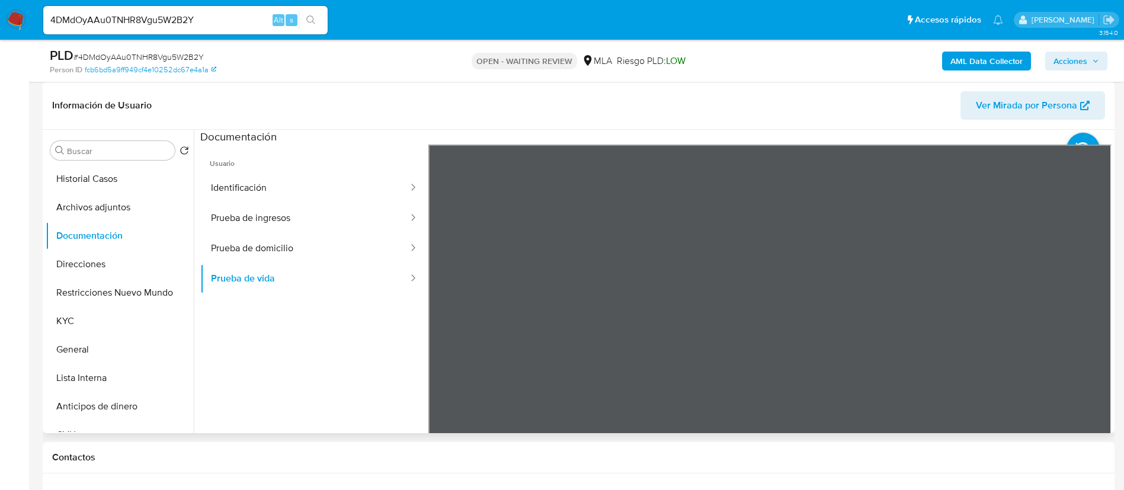
scroll to position [89, 0]
click at [257, 242] on button "Prueba de domicilio" at bounding box center [304, 248] width 209 height 30
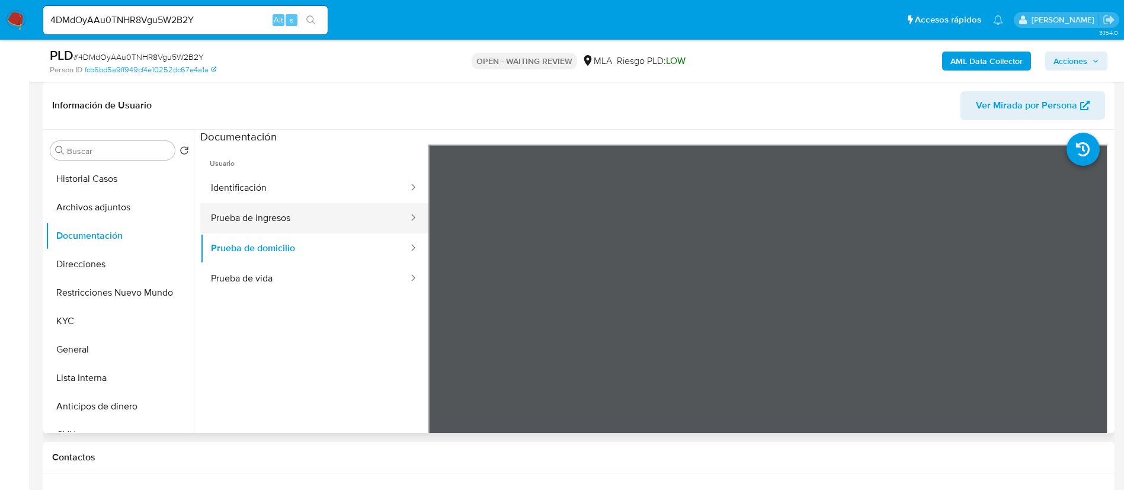
click at [245, 220] on button "Prueba de ingresos" at bounding box center [304, 218] width 209 height 30
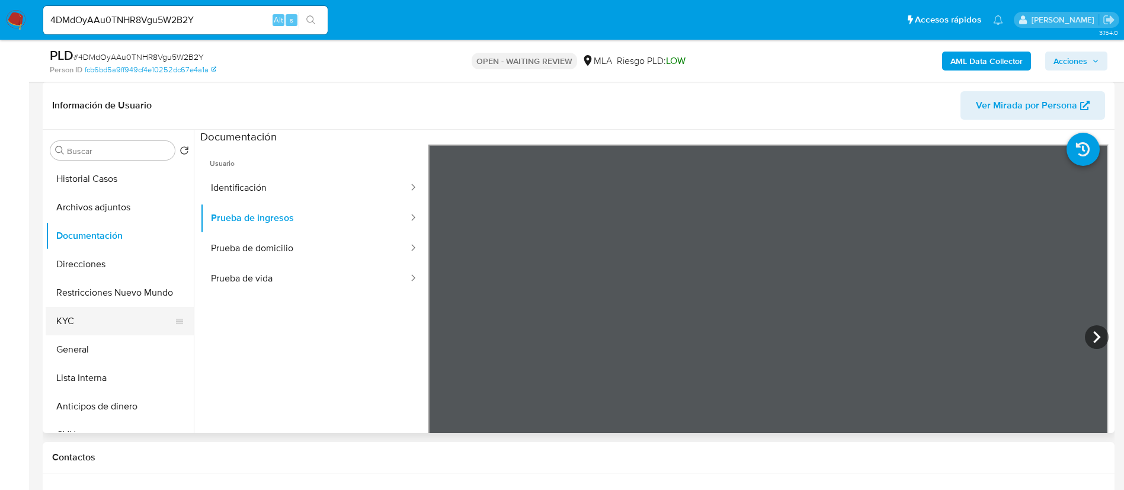
click at [118, 319] on button "KYC" at bounding box center [115, 321] width 139 height 28
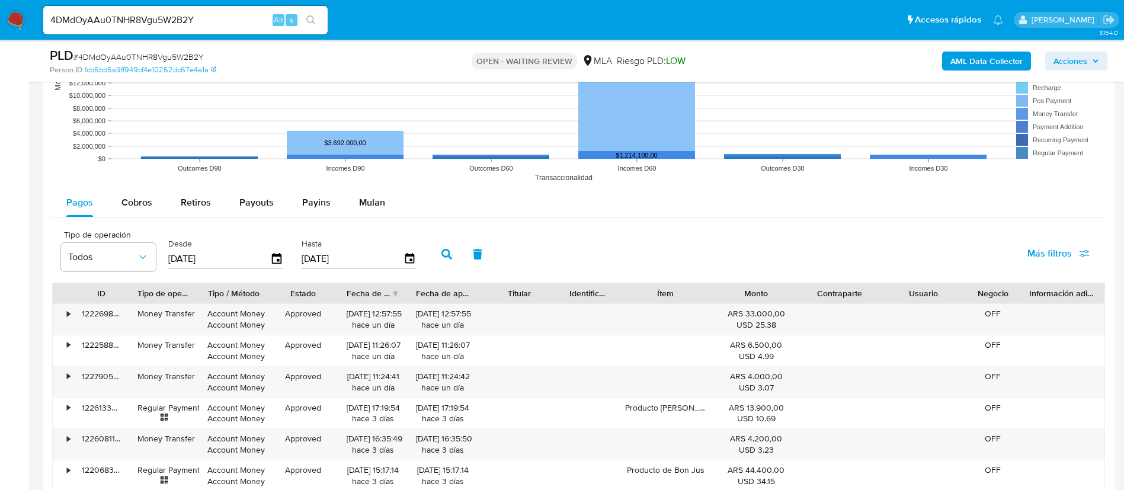
scroll to position [1422, 0]
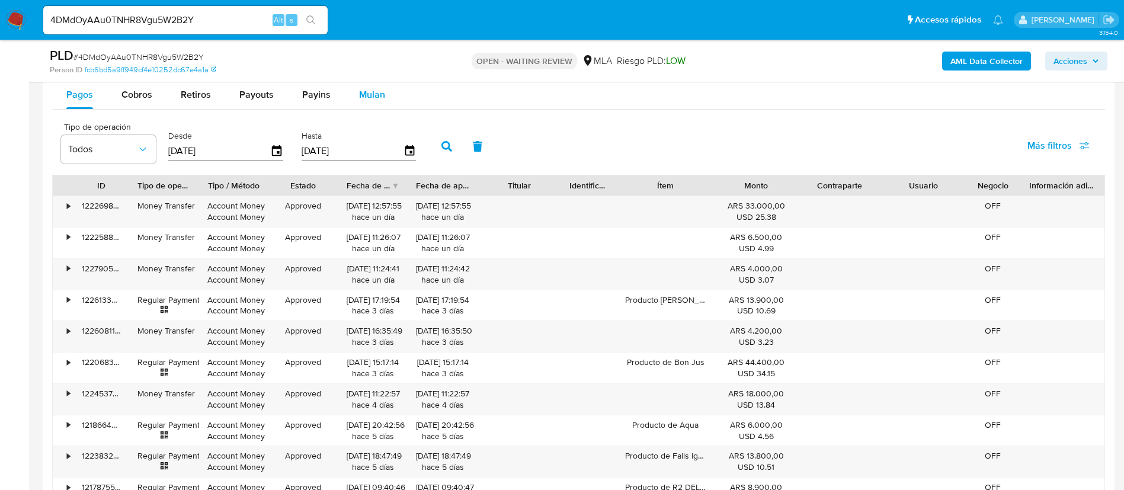
click at [350, 100] on button "Mulan" at bounding box center [372, 95] width 55 height 28
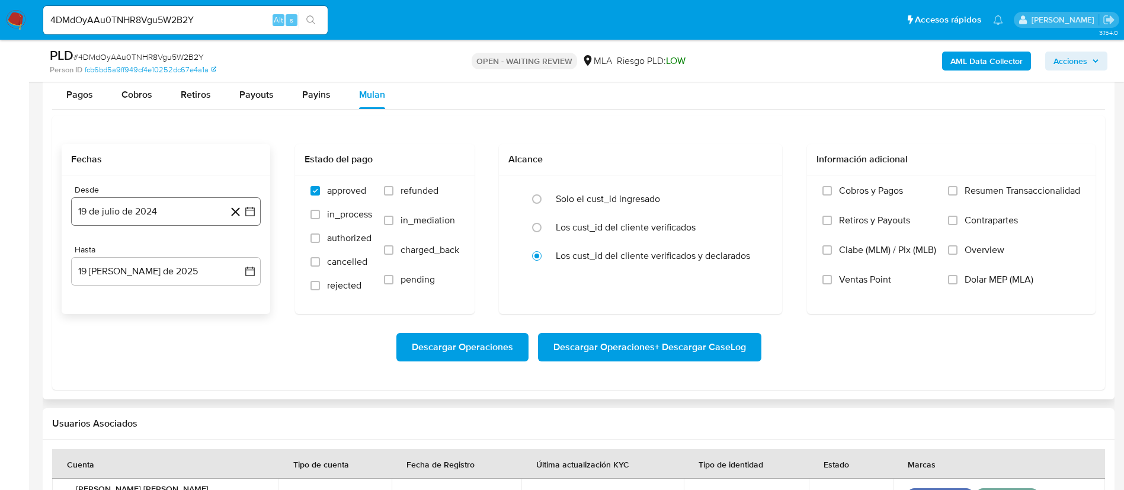
click at [167, 215] on button "19 de julio de 2024" at bounding box center [166, 211] width 190 height 28
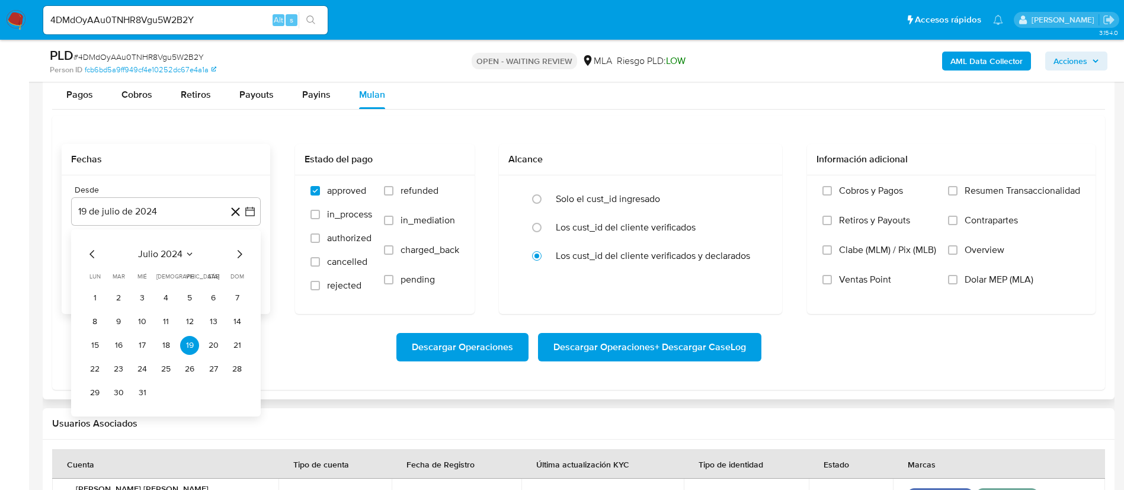
click at [239, 258] on icon "Mes siguiente" at bounding box center [239, 254] width 14 height 14
click at [181, 255] on span "agosto 2024" at bounding box center [160, 254] width 54 height 12
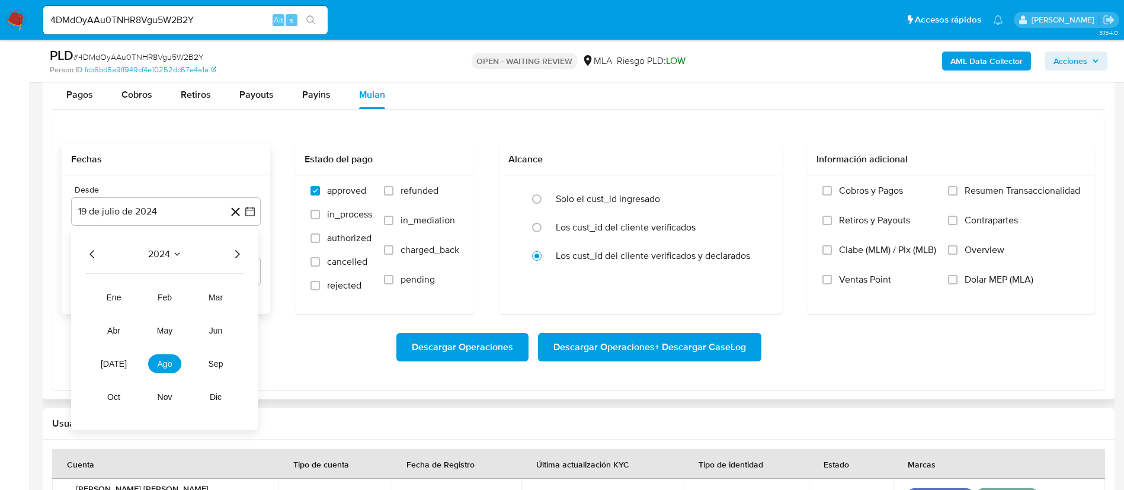
click at [236, 249] on icon "Año siguiente" at bounding box center [237, 254] width 14 height 14
click at [212, 299] on span "mar" at bounding box center [216, 297] width 14 height 9
click at [215, 299] on button "1" at bounding box center [213, 298] width 19 height 19
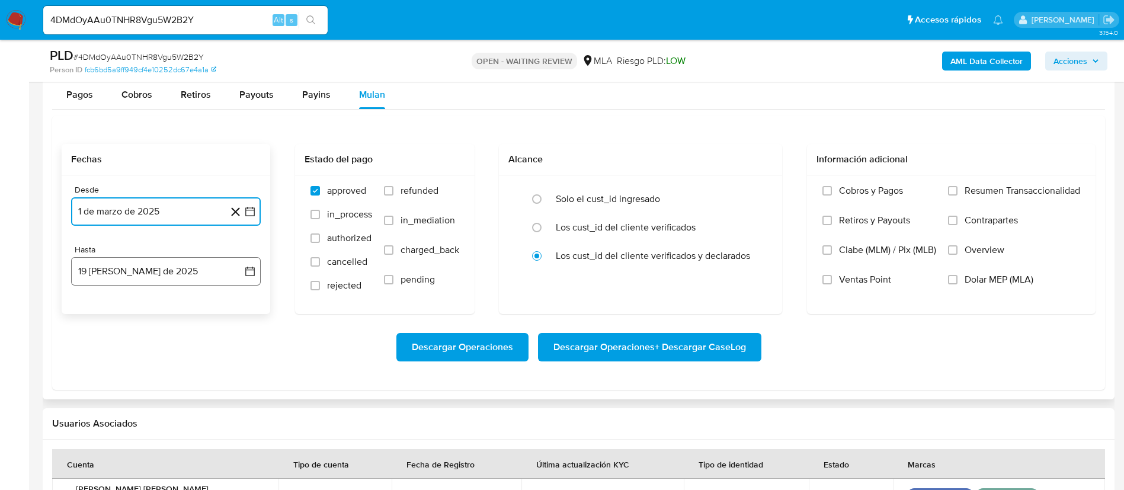
click at [208, 274] on button "19 [PERSON_NAME] de 2025" at bounding box center [166, 271] width 190 height 28
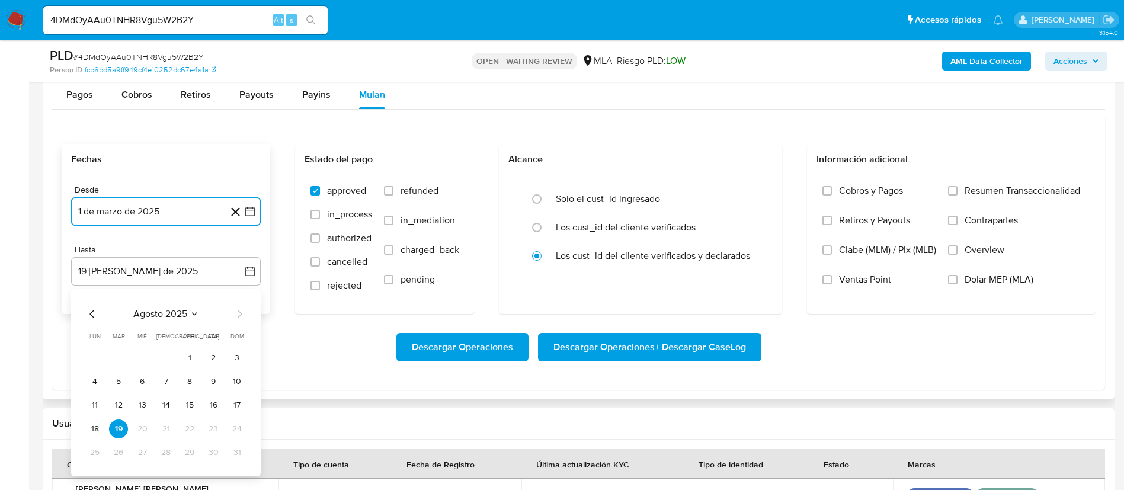
click at [93, 318] on icon "Mes anterior" at bounding box center [92, 314] width 14 height 14
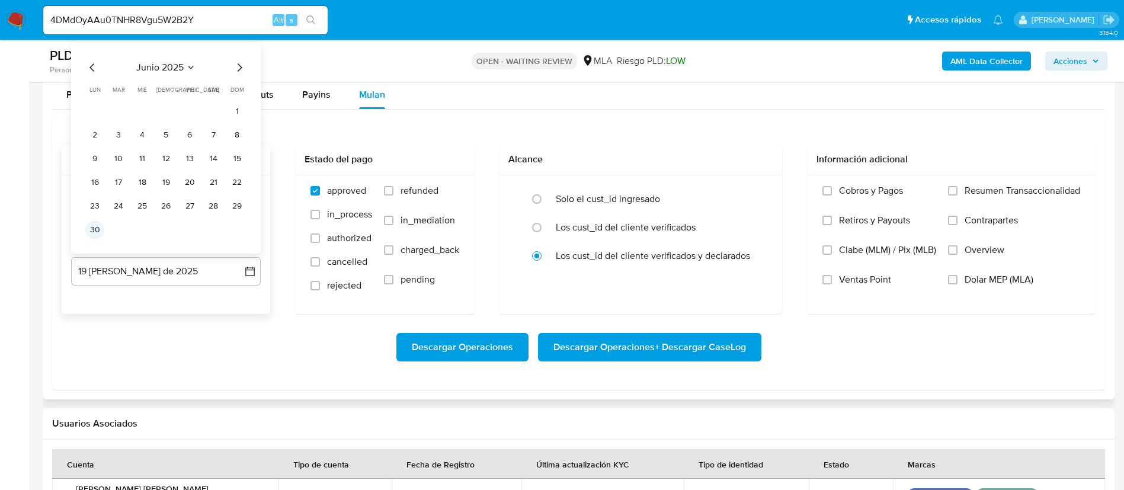
click at [100, 228] on button "30" at bounding box center [94, 229] width 19 height 19
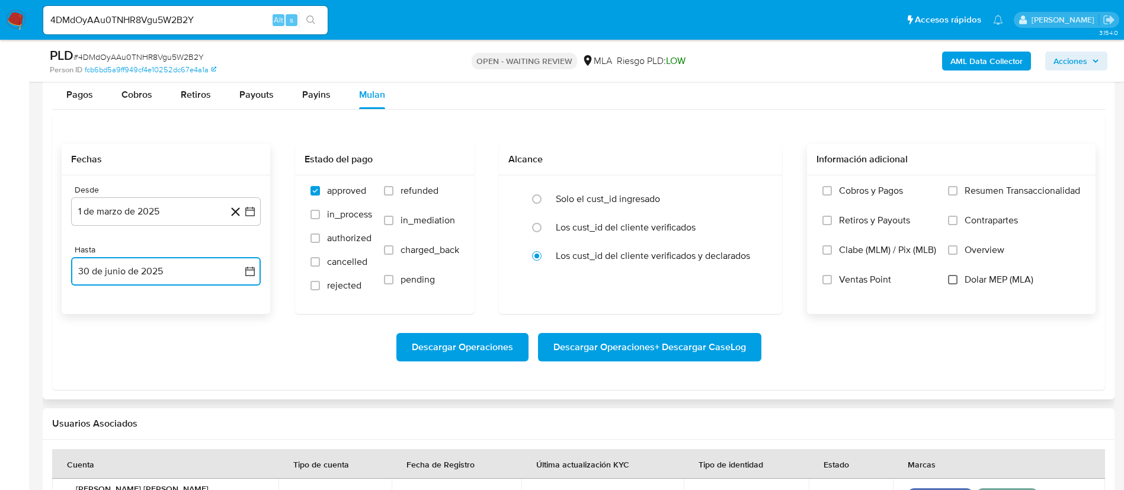
click at [953, 280] on input "Dolar MEP (MLA)" at bounding box center [952, 279] width 9 height 9
click at [616, 348] on span "Descargar Operaciones + Descargar CaseLog" at bounding box center [649, 347] width 193 height 26
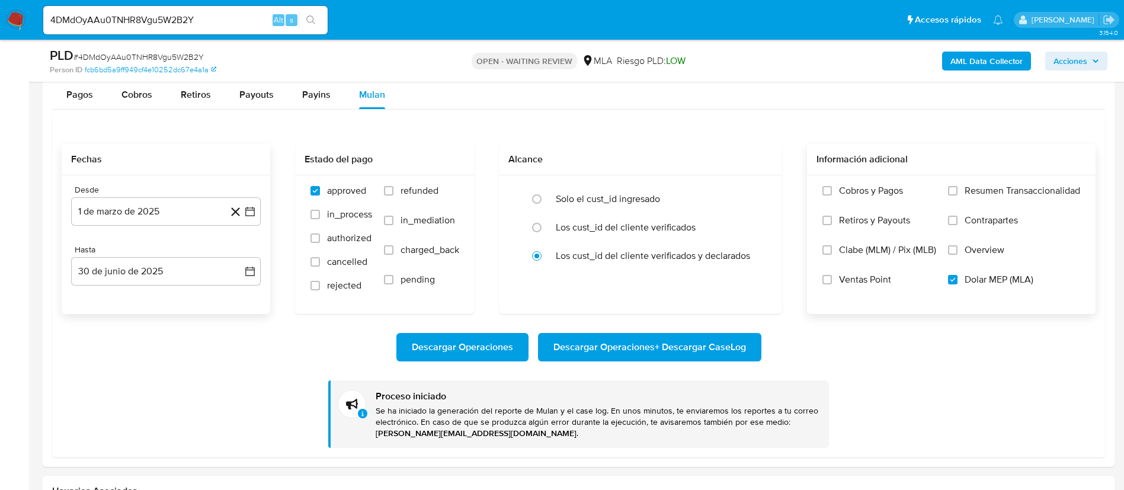
click at [147, 28] on div "4DMdOyAAu0TNHR8Vgu5W2B2Y Alt s" at bounding box center [185, 20] width 284 height 28
click at [145, 25] on input "4DMdOyAAu0TNHR8Vgu5W2B2Y" at bounding box center [185, 19] width 284 height 15
paste input "TsMu74Shr7LNsfpU6bCYciXo"
type input "TsMu74Shr7LNsfpU6bCYciXo"
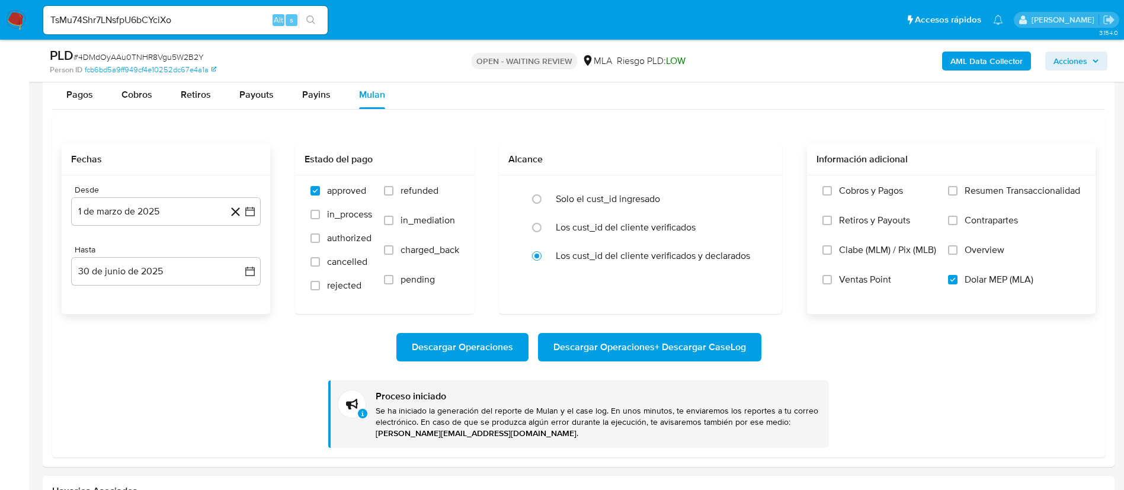
click at [311, 16] on icon "search-icon" at bounding box center [310, 19] width 9 height 9
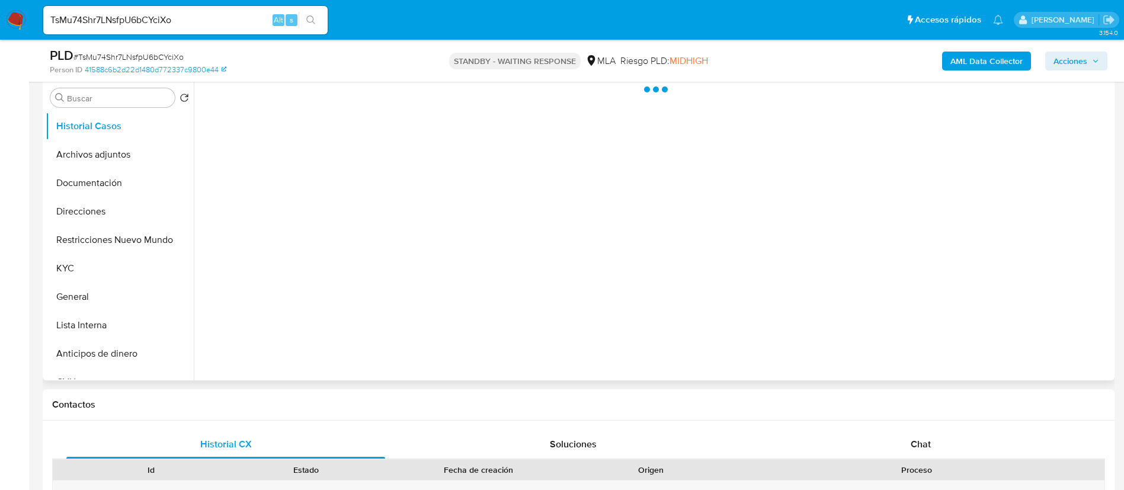
scroll to position [267, 0]
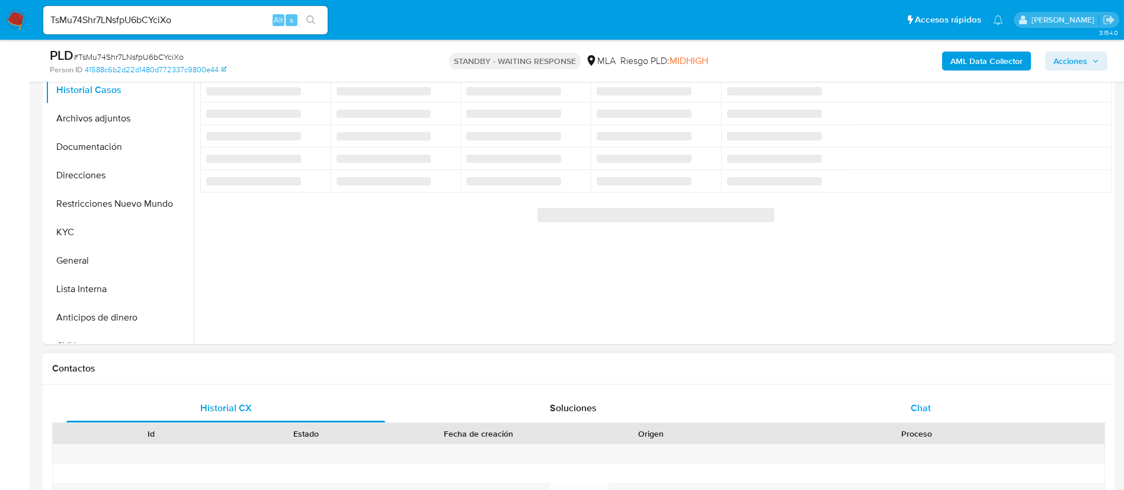
click at [929, 401] on span "Chat" at bounding box center [921, 408] width 20 height 14
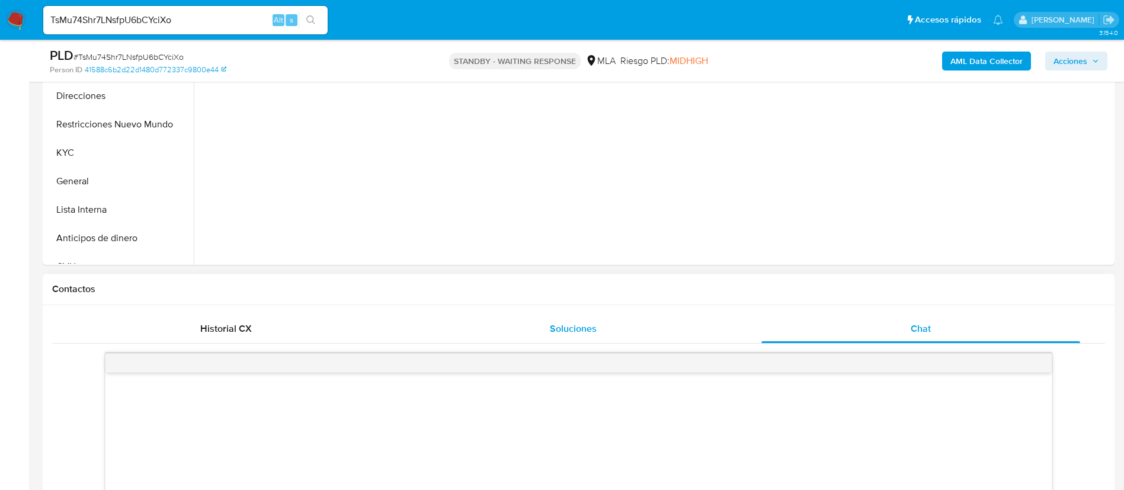
select select "10"
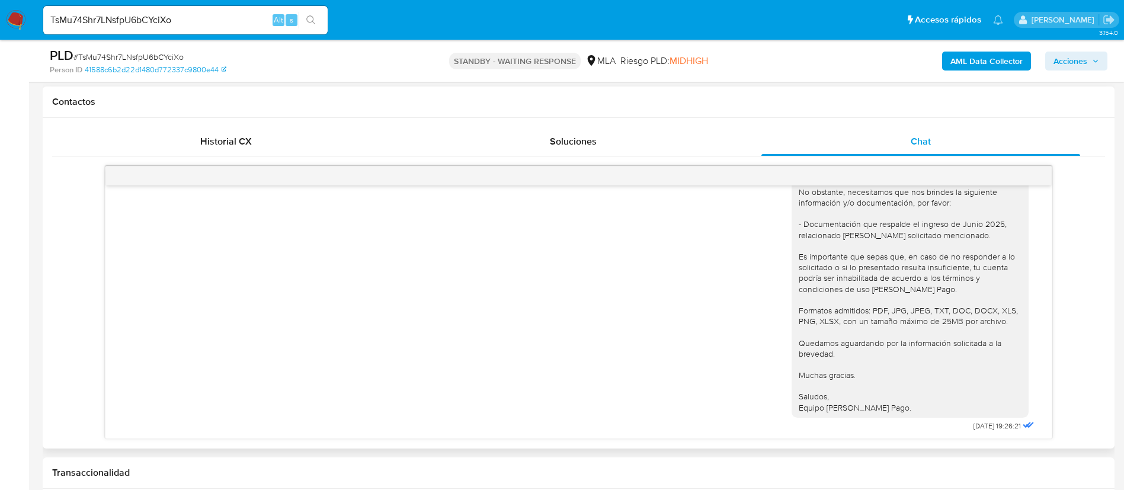
scroll to position [1842, 0]
click at [130, 20] on input "TsMu74Shr7LNsfpU6bCYciXo" at bounding box center [185, 19] width 284 height 15
paste input "7B46W8ZSpZe3OumRvNEOPYtx"
type input "7B46W8ZSpZe3OumRvNEOPYtx"
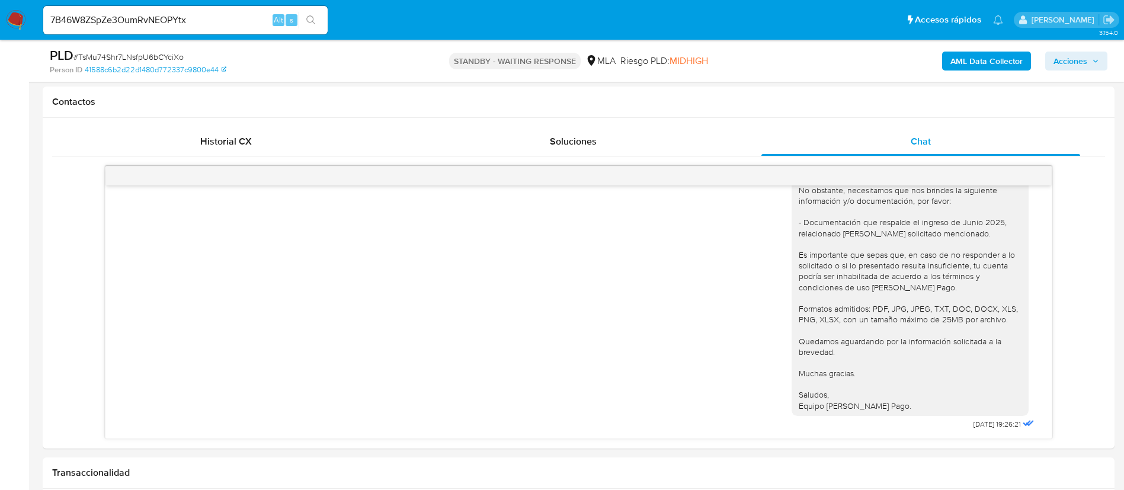
click at [316, 11] on div "7B46W8ZSpZe3OumRvNEOPYtx Alt s" at bounding box center [185, 20] width 284 height 28
click at [149, 17] on input "7B46W8ZSpZe3OumRvNEOPYtx" at bounding box center [185, 19] width 284 height 15
click at [313, 17] on icon "search-icon" at bounding box center [310, 19] width 9 height 9
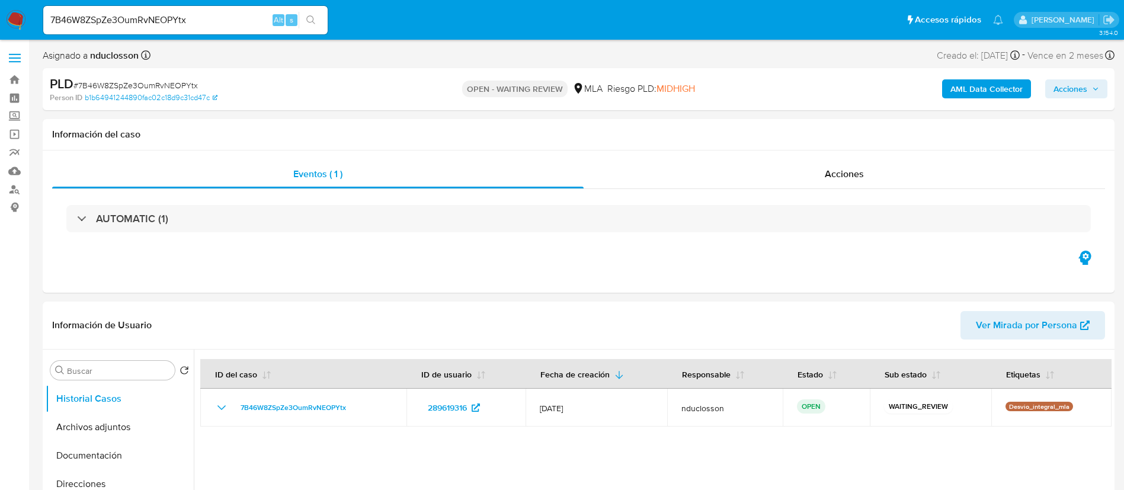
select select "10"
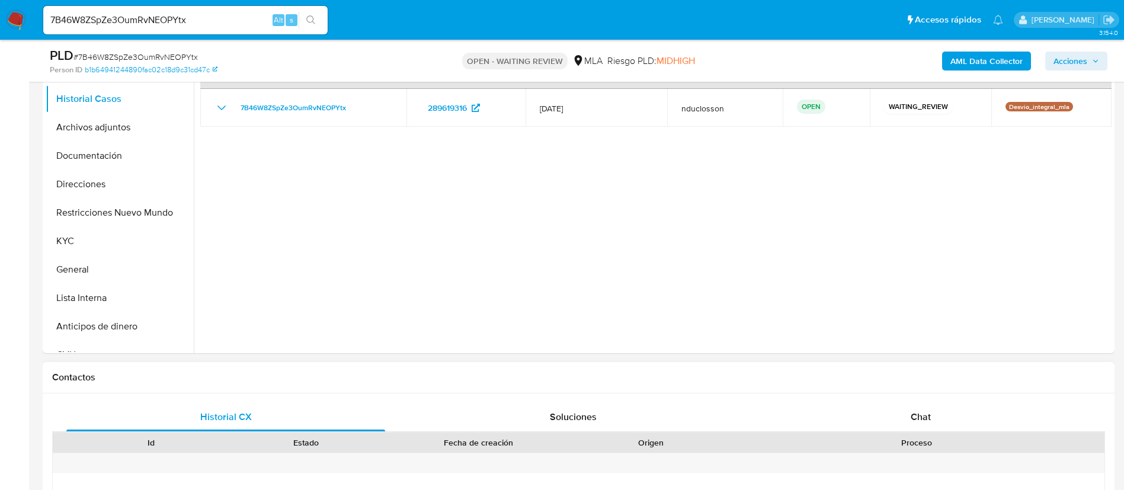
scroll to position [533, 0]
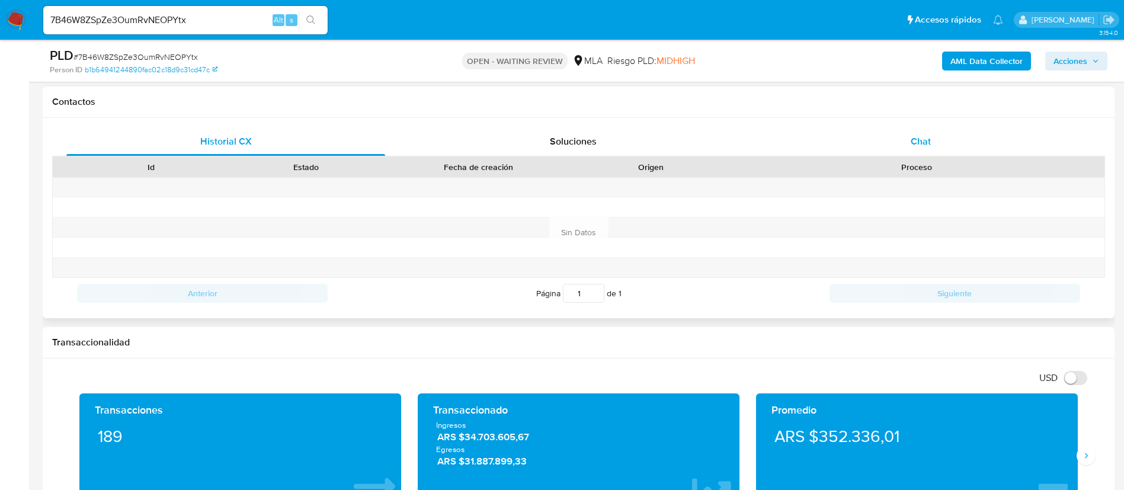
click at [913, 144] on span "Chat" at bounding box center [921, 142] width 20 height 14
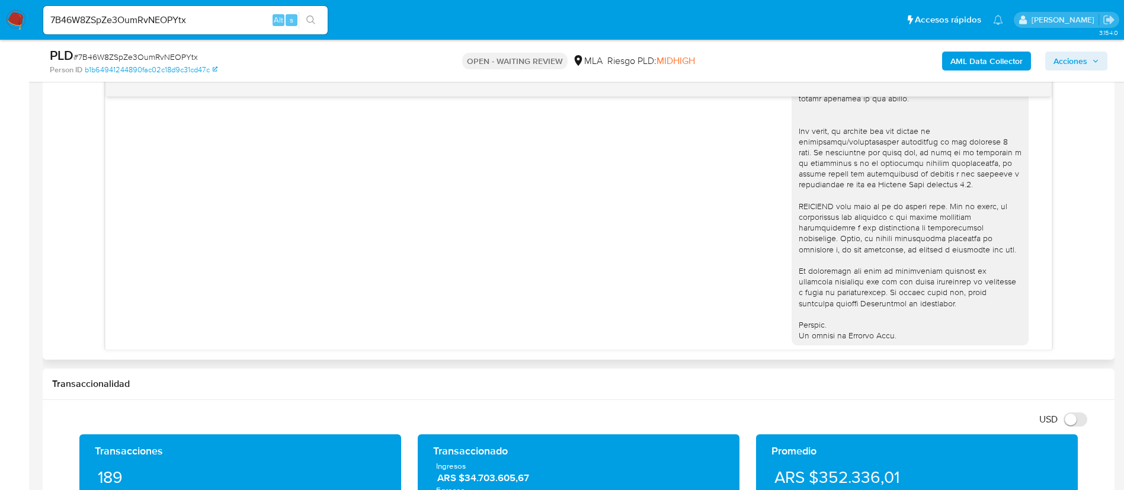
scroll to position [632, 0]
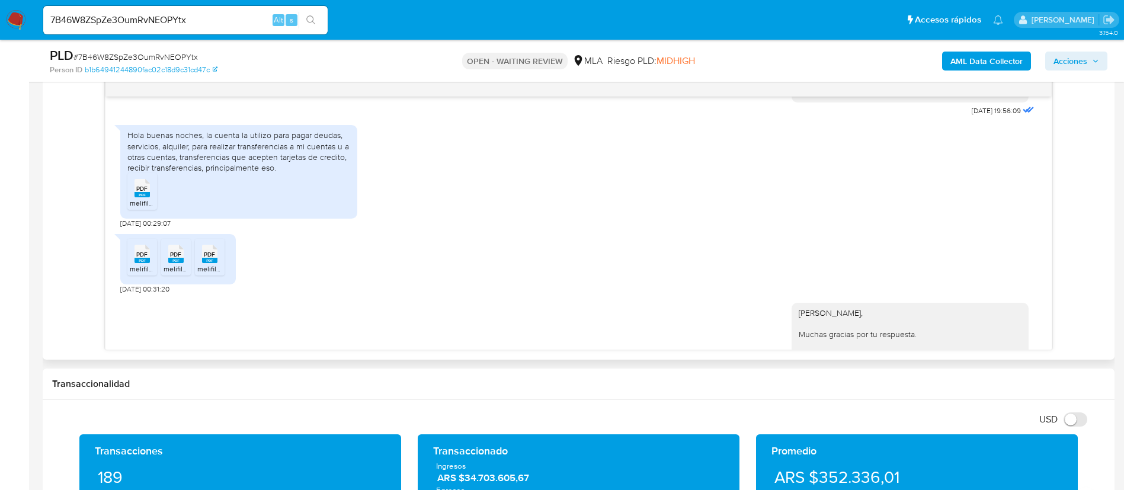
drag, startPoint x: 208, startPoint y: 183, endPoint x: 264, endPoint y: 185, distance: 55.8
click at [208, 173] on div "Hola buenas noches, la cuenta la utilizo para pagar deudas, servicios, alquiler…" at bounding box center [238, 151] width 223 height 43
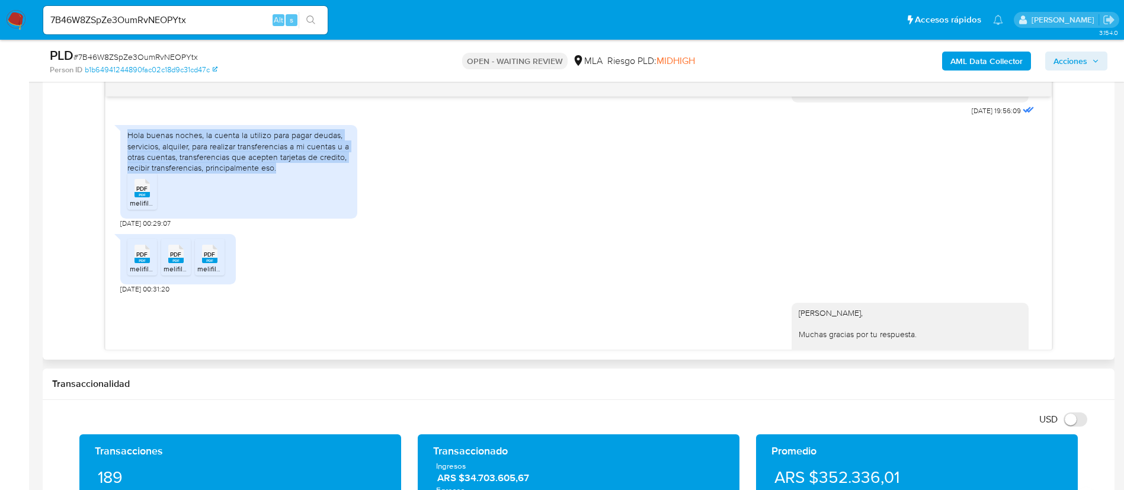
drag, startPoint x: 299, startPoint y: 190, endPoint x: 125, endPoint y: 152, distance: 177.7
click at [125, 152] on div "Hola buenas noches, la cuenta la utilizo para pagar deudas, servicios, alquiler…" at bounding box center [238, 172] width 237 height 94
copy div "Hola buenas noches, la cuenta la utilizo para pagar deudas, servicios, alquiler…"
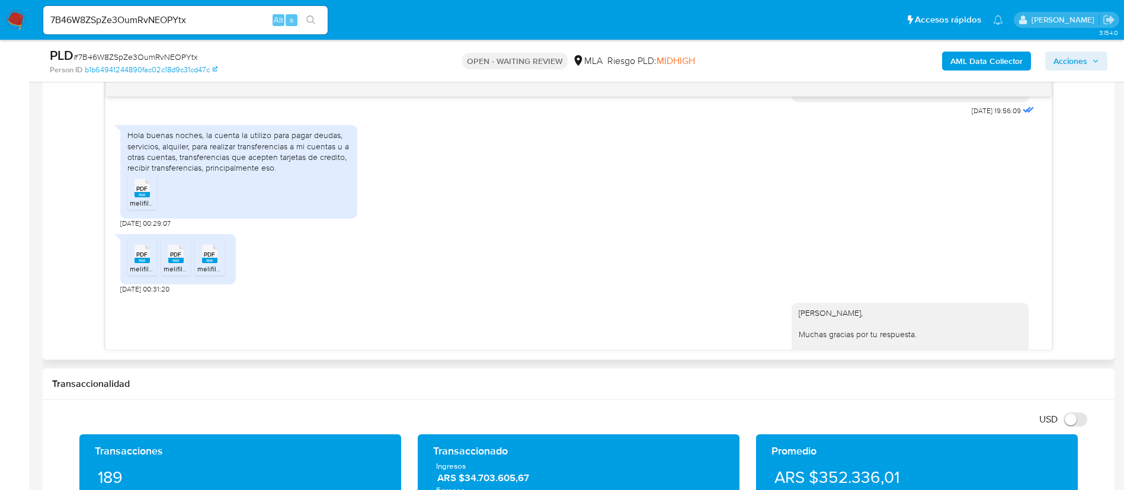
drag, startPoint x: 216, startPoint y: 236, endPoint x: 210, endPoint y: 235, distance: 6.0
click at [216, 219] on div "Hola buenas noches, la cuenta la utilizo para pagar deudas, servicios, alquiler…" at bounding box center [238, 172] width 237 height 94
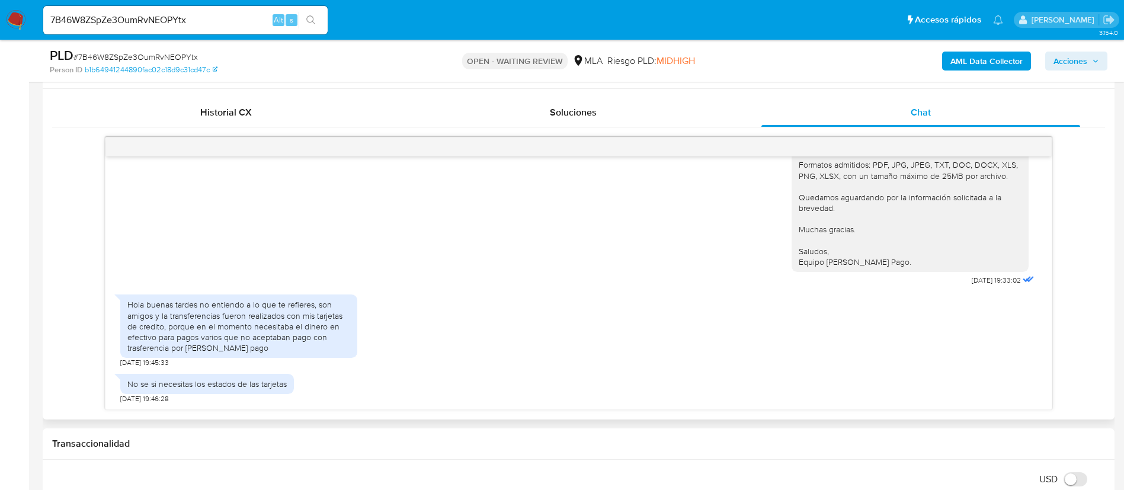
scroll to position [533, 0]
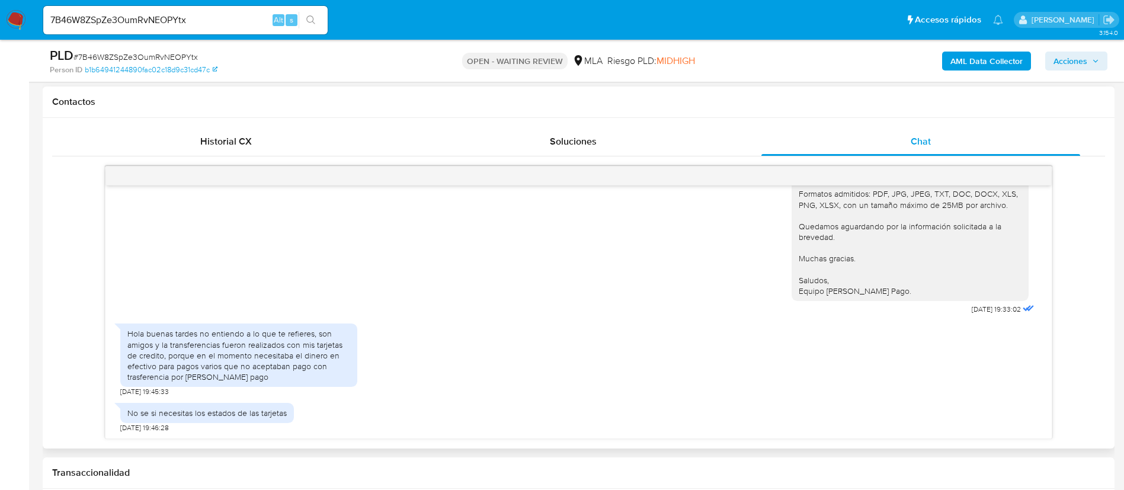
click at [191, 351] on div "Hola buenas tardes no entiendo a lo que te refieres, son amigos y la transferen…" at bounding box center [238, 355] width 223 height 54
click at [192, 351] on div "Hola buenas tardes no entiendo a lo que te refieres, son amigos y la transferen…" at bounding box center [238, 355] width 223 height 54
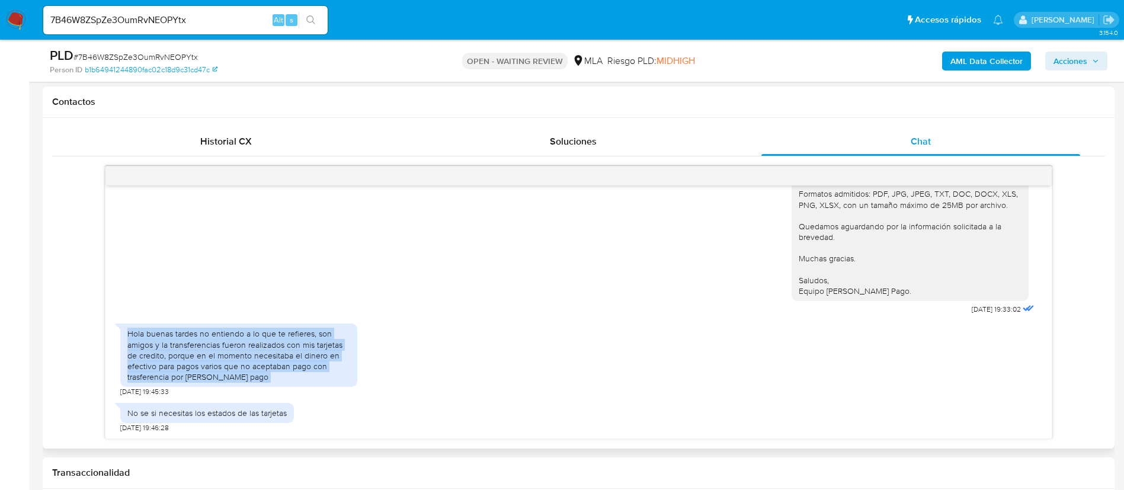
click at [192, 351] on div "Hola buenas tardes no entiendo a lo que te refieres, son amigos y la transferen…" at bounding box center [238, 355] width 223 height 54
copy div "Hola buenas tardes no entiendo a lo que te refieres, son amigos y la transferen…"
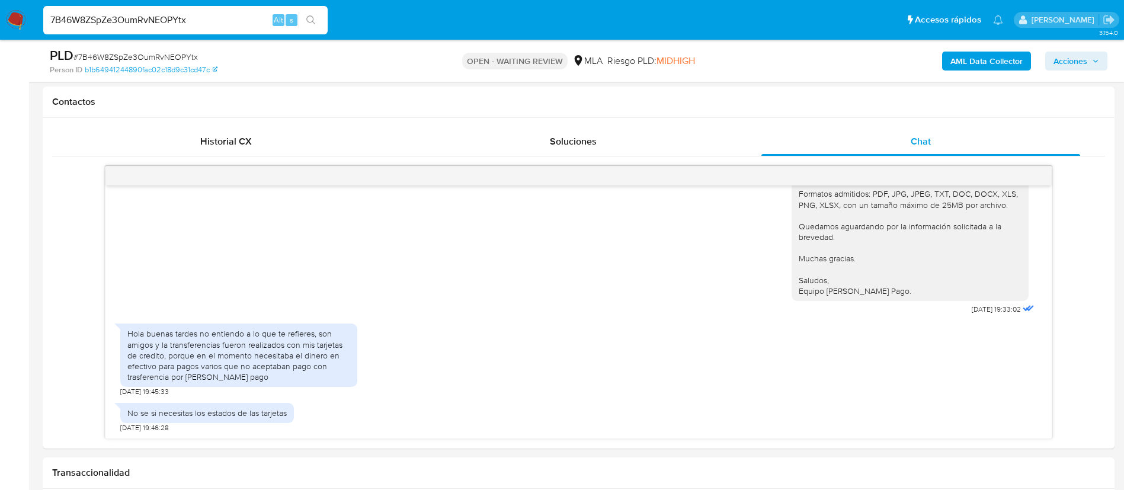
click at [126, 17] on input "7B46W8ZSpZe3OumRvNEOPYtx" at bounding box center [185, 19] width 284 height 15
paste input "4DMdOyAAu0TNHR8Vgu5W2B2Y"
type input "4DMdOyAAu0TNHR8Vgu5W2B2Y"
click at [316, 12] on button "search-icon" at bounding box center [311, 20] width 24 height 17
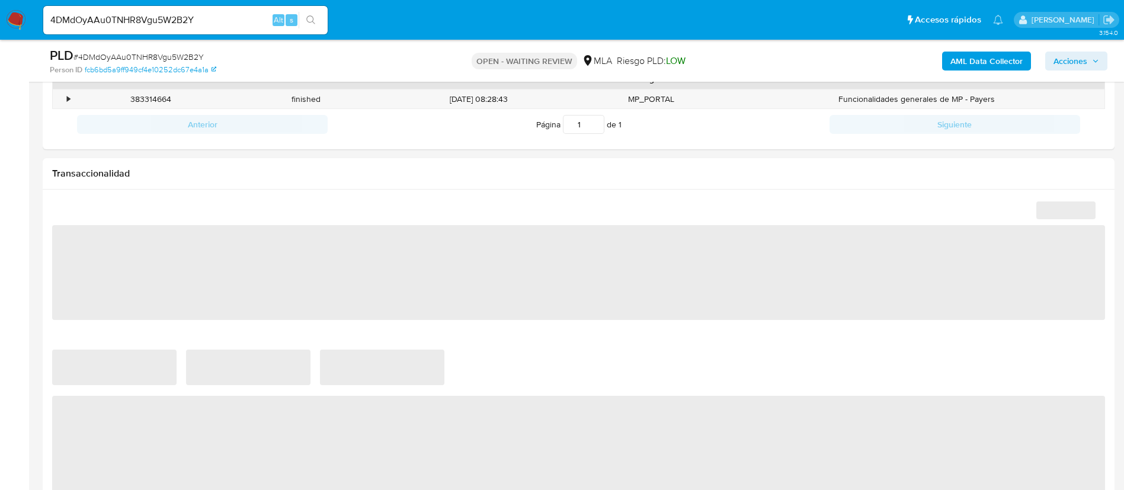
select select "10"
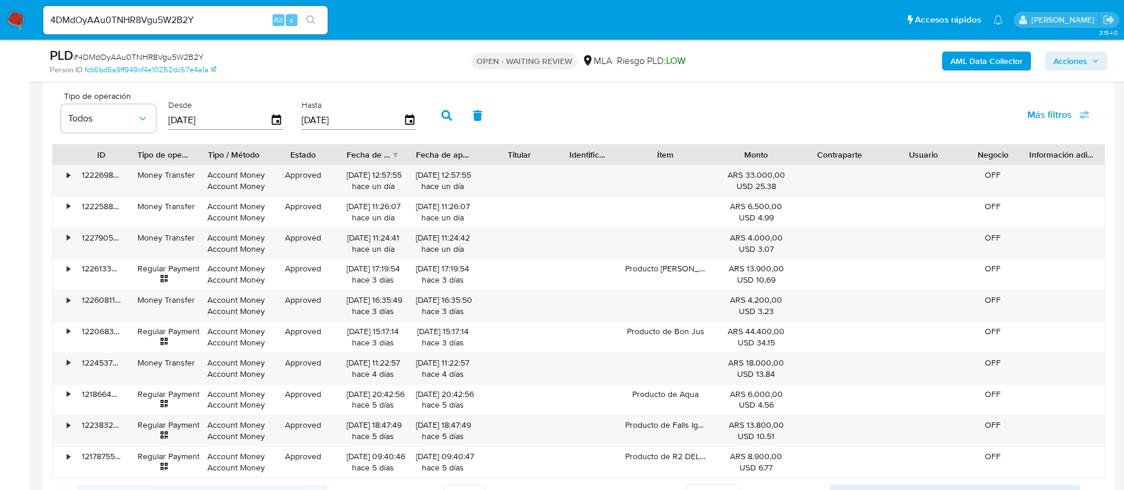
scroll to position [1156, 0]
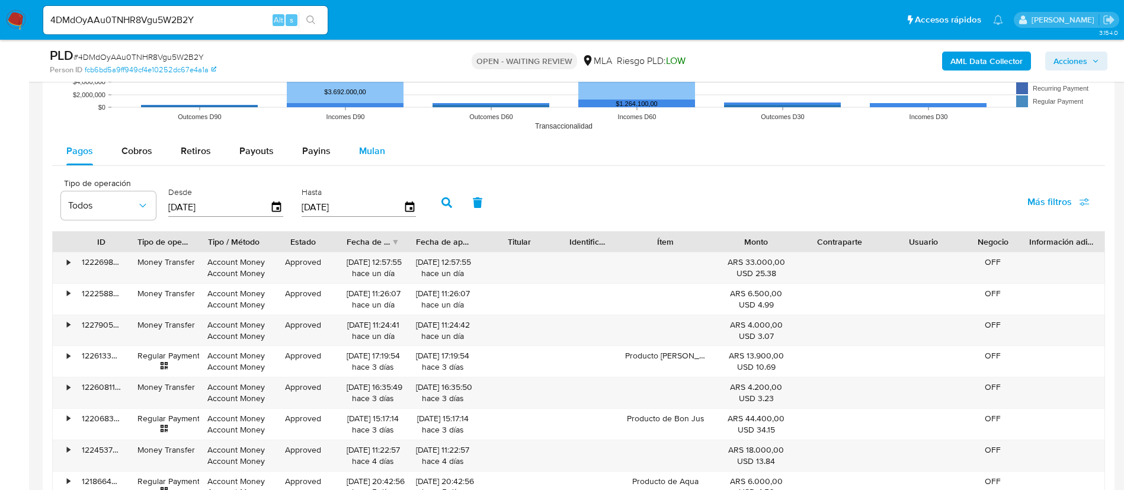
click at [351, 140] on button "Mulan" at bounding box center [372, 151] width 55 height 28
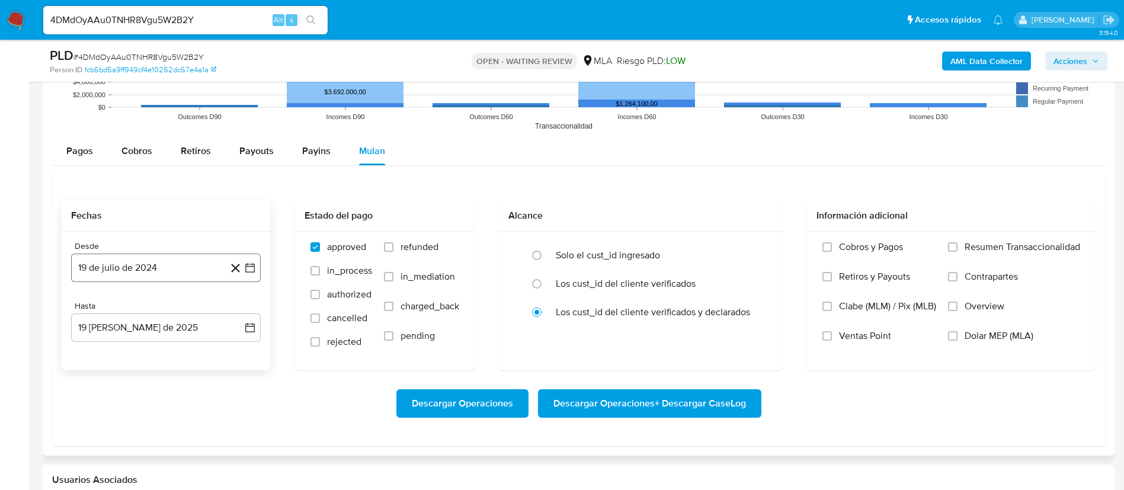
click at [133, 258] on button "19 de julio de 2024" at bounding box center [166, 268] width 190 height 28
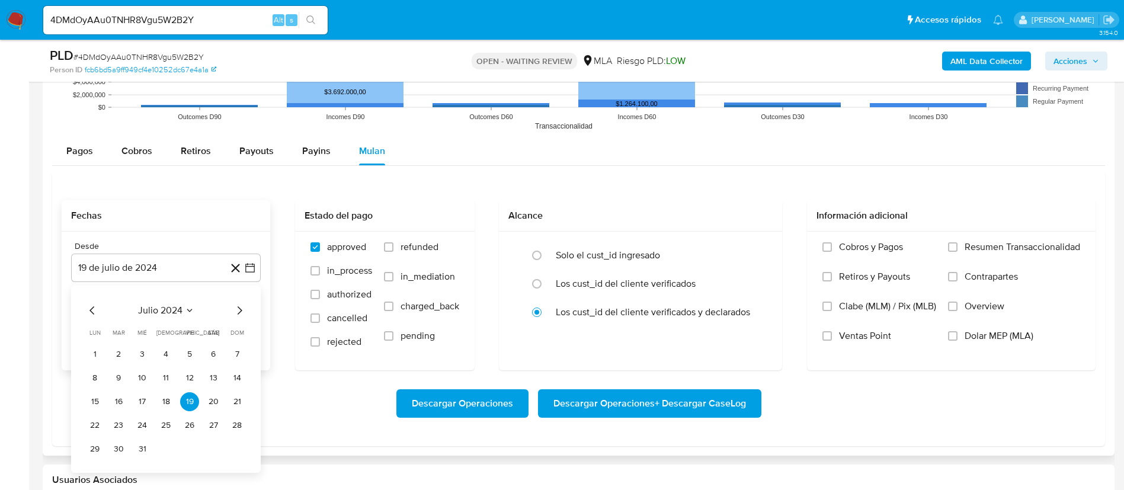
click at [187, 309] on icon "Seleccionar mes y año" at bounding box center [189, 310] width 9 height 9
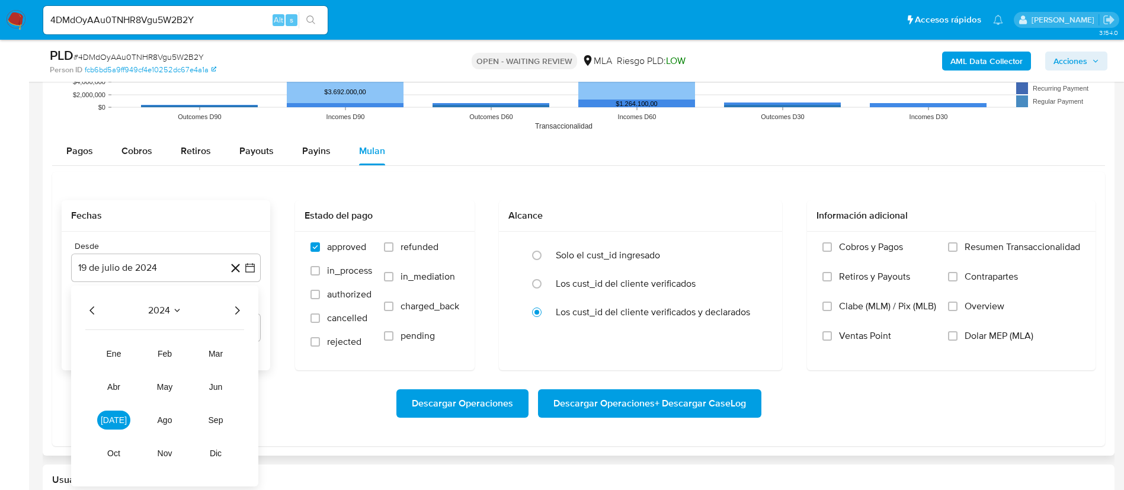
click at [239, 315] on icon "Año siguiente" at bounding box center [237, 310] width 14 height 14
click at [212, 360] on button "mar" at bounding box center [215, 353] width 33 height 19
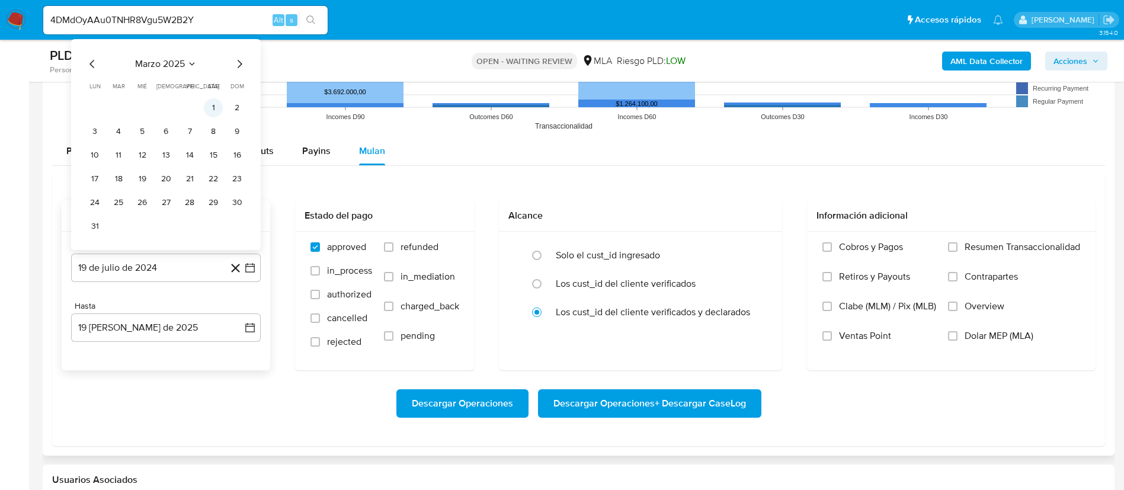
click at [219, 107] on button "1" at bounding box center [213, 107] width 19 height 19
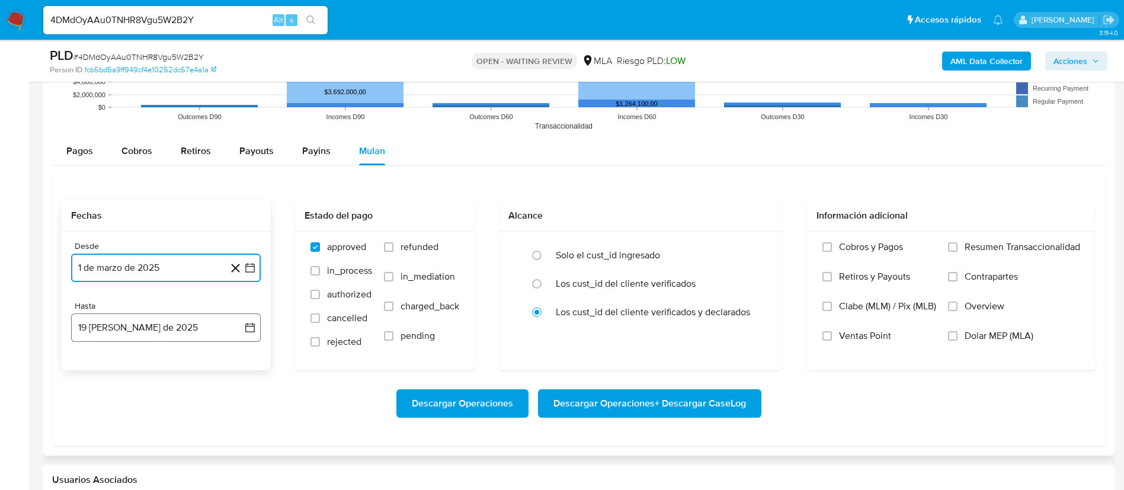
click at [175, 323] on button "19 [PERSON_NAME] de 2025" at bounding box center [166, 327] width 190 height 28
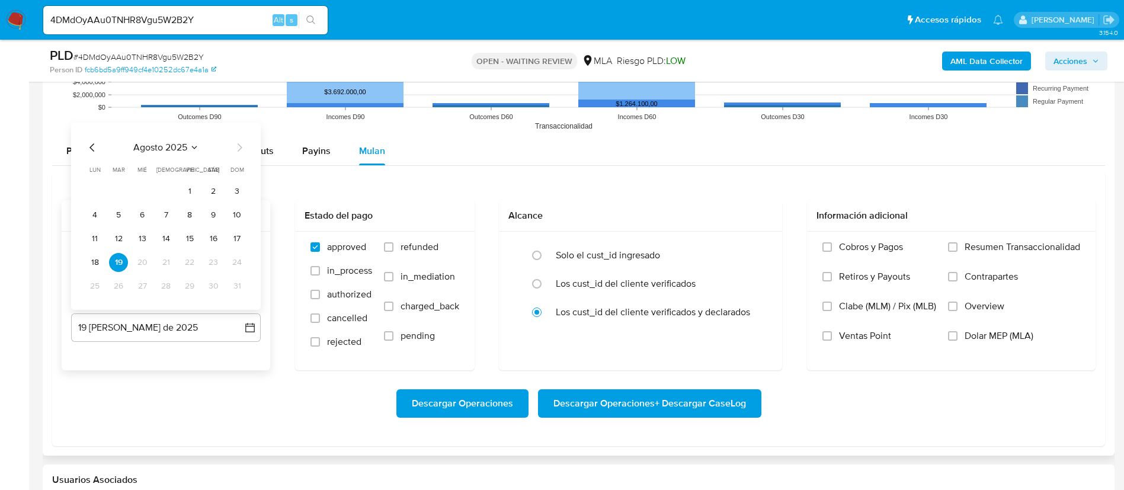
click at [93, 144] on icon "Mes anterior" at bounding box center [91, 147] width 5 height 8
click at [103, 286] on button "30" at bounding box center [94, 286] width 19 height 19
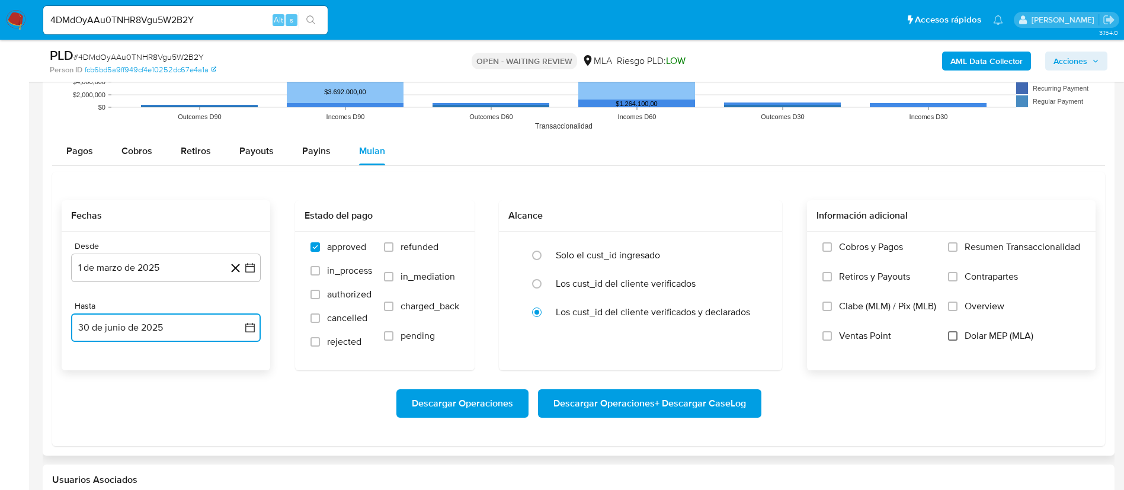
click at [952, 331] on input "Dolar MEP (MLA)" at bounding box center [952, 335] width 9 height 9
click at [836, 424] on div "Descargar Operaciones Descargar Operaciones + Descargar CaseLog" at bounding box center [579, 403] width 1034 height 66
click at [698, 404] on span "Descargar Operaciones + Descargar CaseLog" at bounding box center [649, 404] width 193 height 26
